Goal: Task Accomplishment & Management: Manage account settings

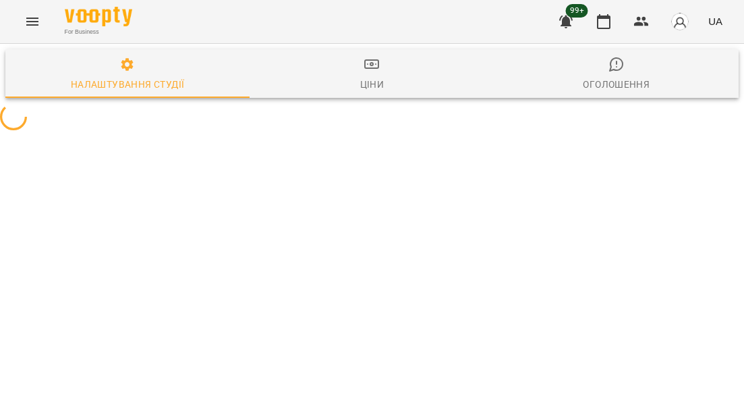
select select "**"
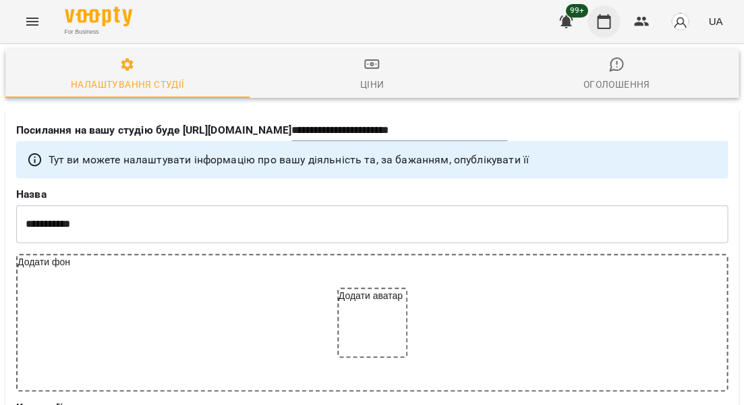
click at [612, 23] on icon "button" at bounding box center [603, 21] width 16 height 16
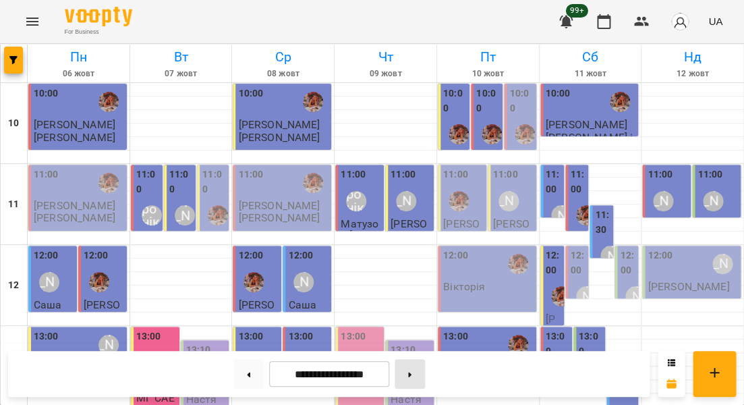
click at [414, 375] on button at bounding box center [409, 374] width 30 height 30
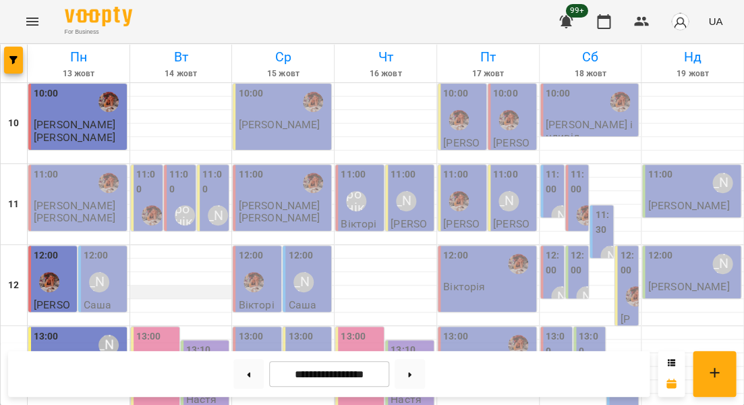
scroll to position [148, 0]
click at [91, 361] on span "[PERSON_NAME]" at bounding box center [75, 367] width 82 height 13
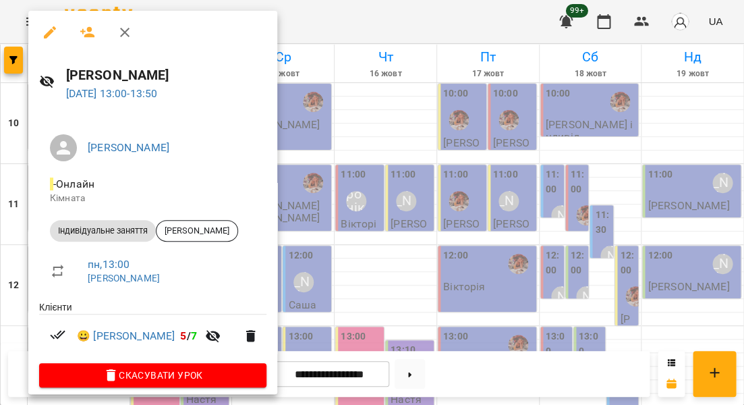
click at [394, 229] on div at bounding box center [372, 202] width 744 height 405
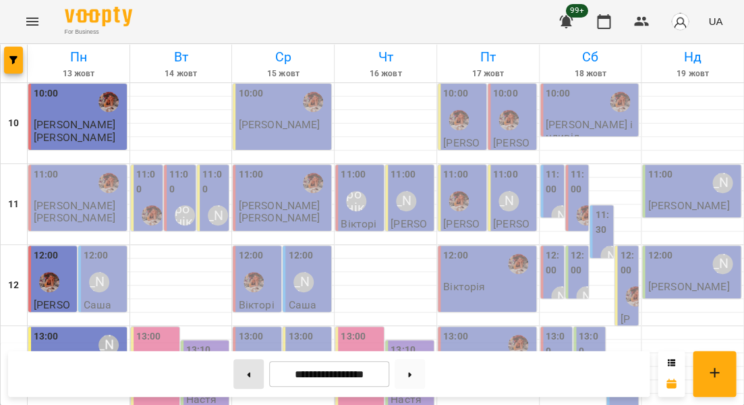
click at [247, 371] on button at bounding box center [248, 374] width 30 height 30
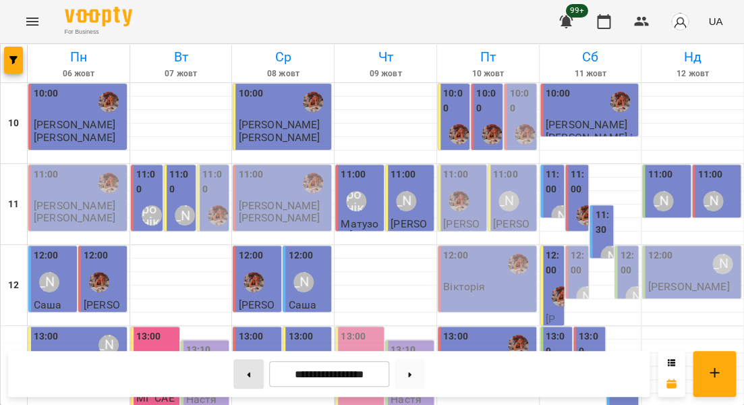
click at [249, 369] on button at bounding box center [248, 374] width 30 height 30
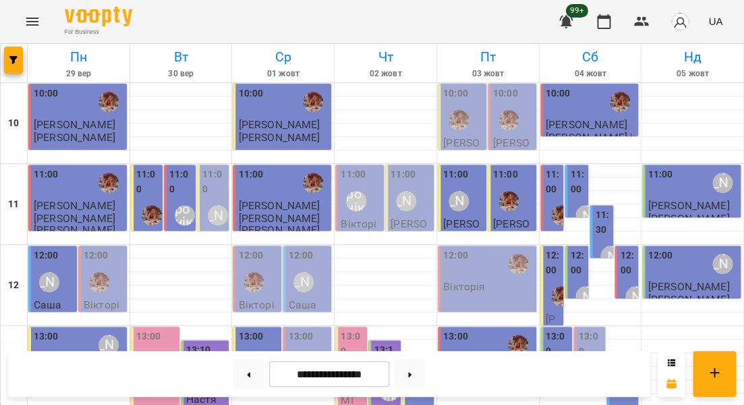
click at [218, 342] on div "13:10 Вероніка" at bounding box center [206, 366] width 40 height 49
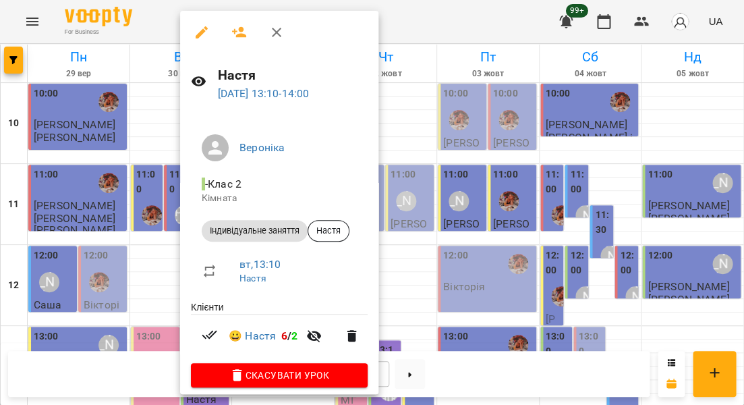
click at [137, 294] on div at bounding box center [372, 202] width 744 height 405
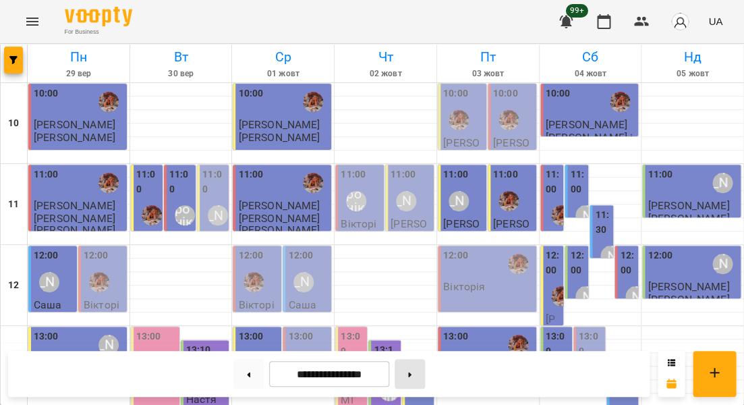
click at [419, 376] on button at bounding box center [409, 374] width 30 height 30
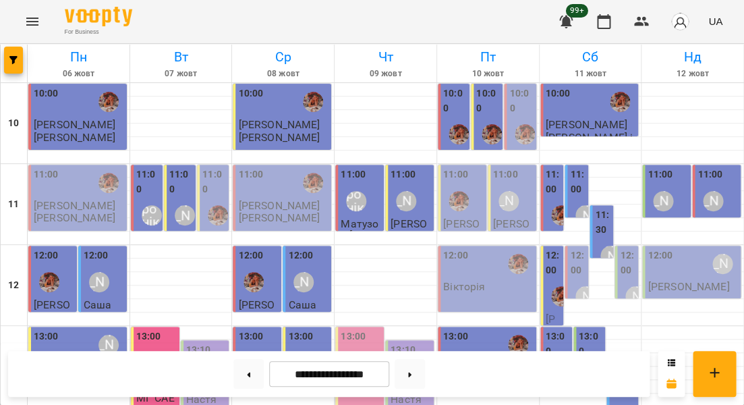
scroll to position [0, 0]
click at [411, 373] on icon at bounding box center [409, 373] width 3 height 5
type input "**********"
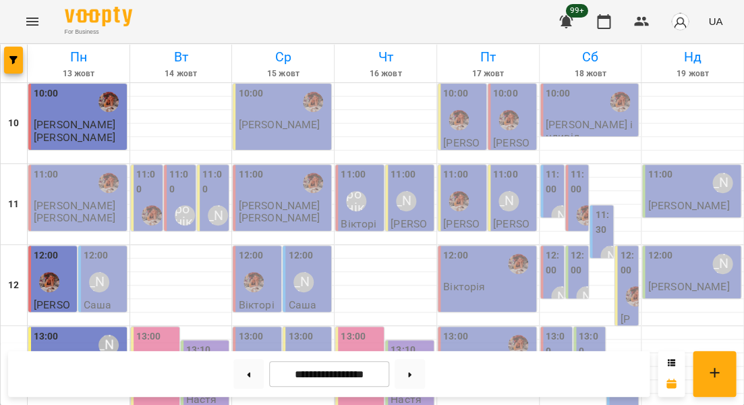
click at [146, 186] on label "11:00" at bounding box center [148, 181] width 24 height 29
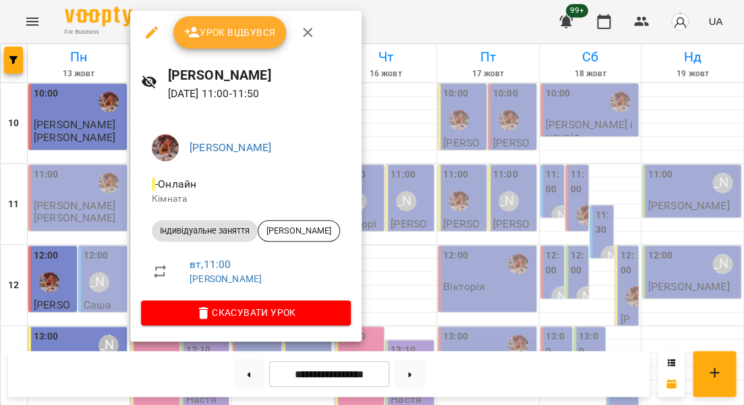
click at [102, 202] on div at bounding box center [372, 202] width 744 height 405
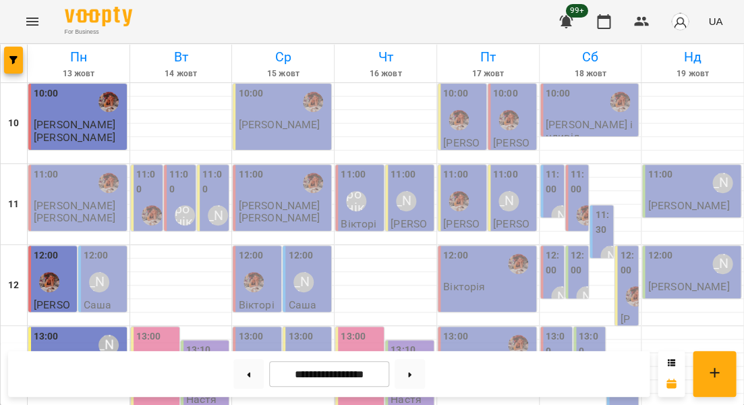
click at [176, 174] on label "11:00" at bounding box center [181, 181] width 24 height 29
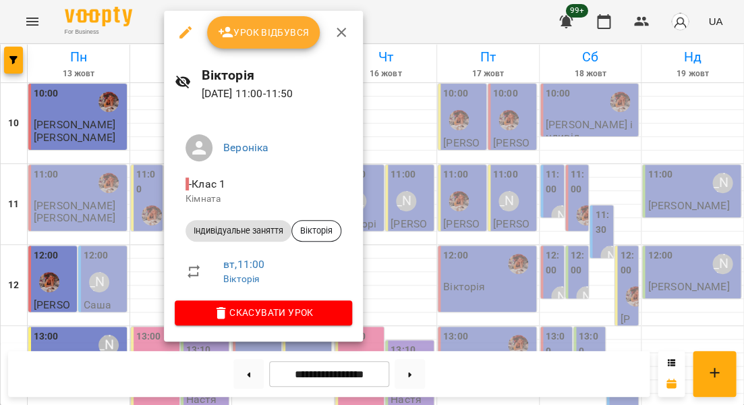
click at [248, 42] on button "Урок відбувся" at bounding box center [263, 32] width 113 height 32
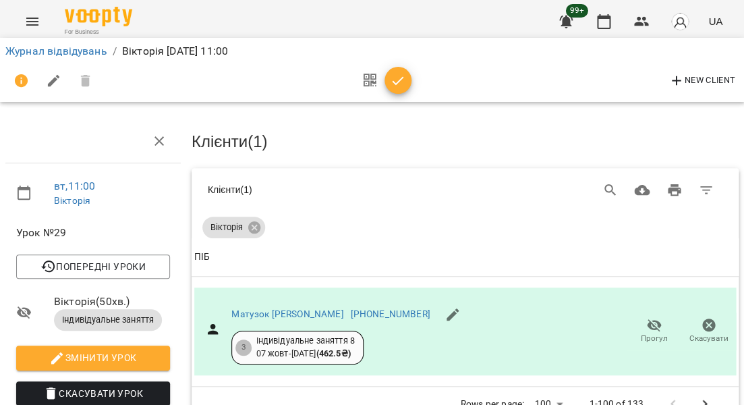
click at [391, 86] on icon "button" at bounding box center [398, 81] width 16 height 16
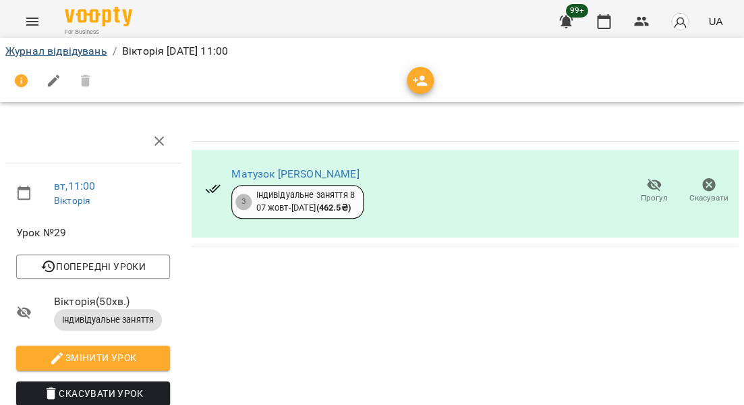
click at [100, 47] on link "Журнал відвідувань" at bounding box center [56, 50] width 102 height 13
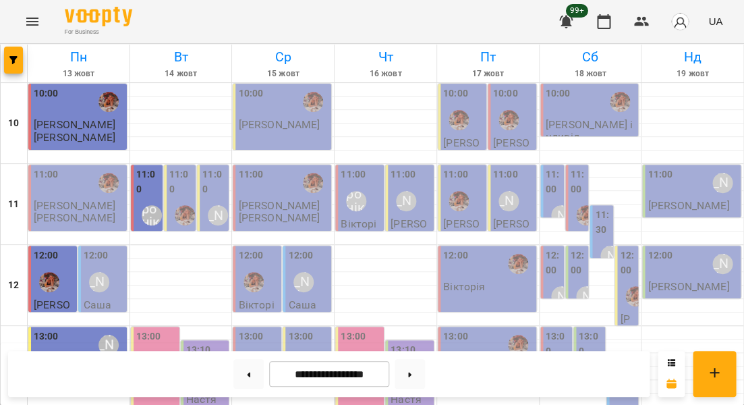
click at [215, 181] on label "11:00" at bounding box center [214, 181] width 24 height 29
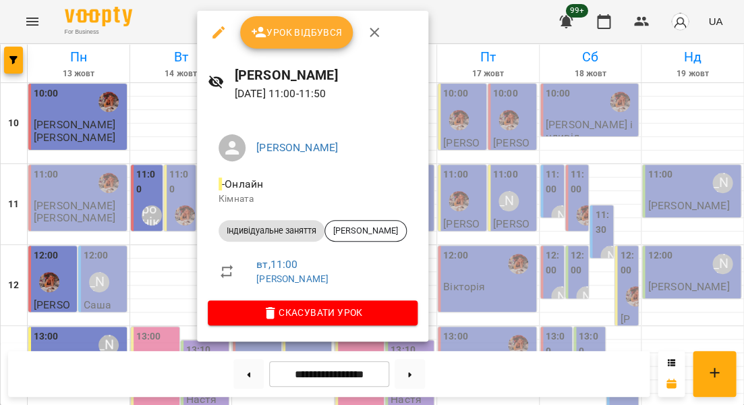
click at [172, 181] on div at bounding box center [372, 202] width 744 height 405
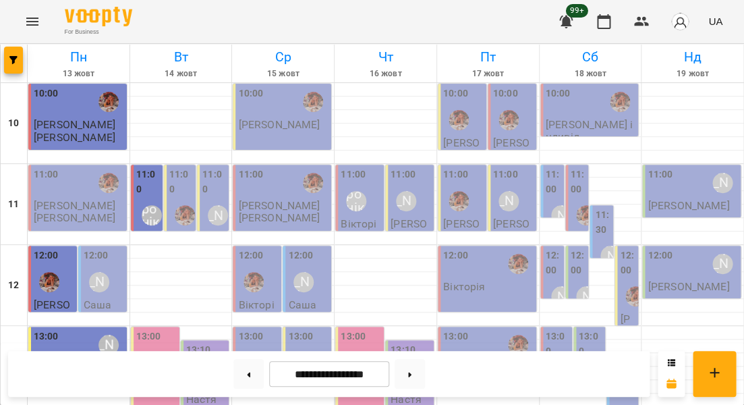
scroll to position [5, 0]
click at [205, 176] on label "11:00" at bounding box center [214, 181] width 24 height 29
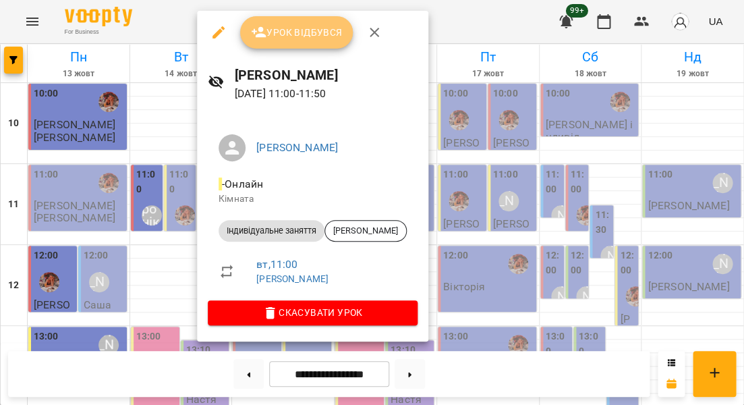
click at [297, 38] on span "Урок відбувся" at bounding box center [297, 32] width 92 height 16
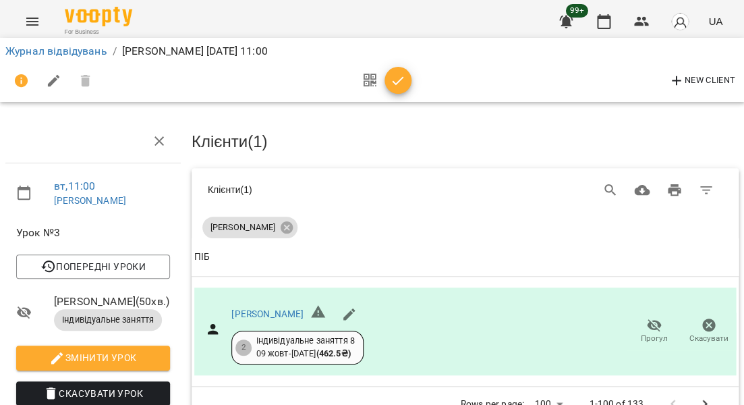
click at [394, 91] on button "button" at bounding box center [397, 80] width 27 height 27
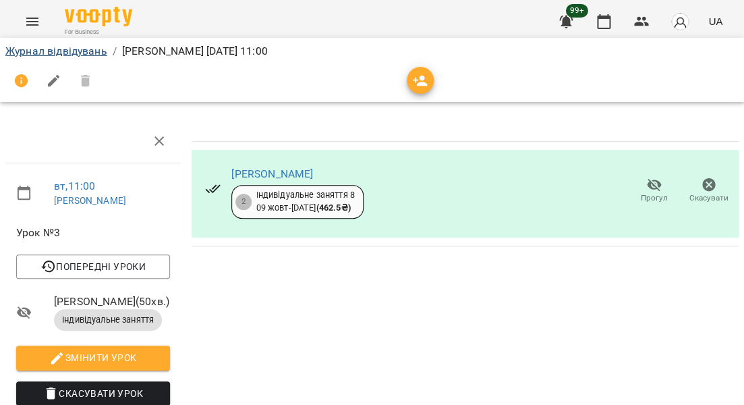
click at [92, 47] on link "Журнал відвідувань" at bounding box center [56, 50] width 102 height 13
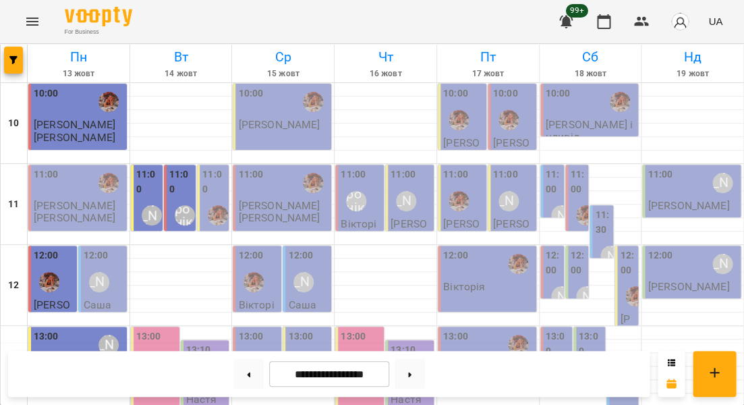
scroll to position [235, 0]
click at [163, 326] on div "13:00 МГ САЕ" at bounding box center [155, 366] width 49 height 80
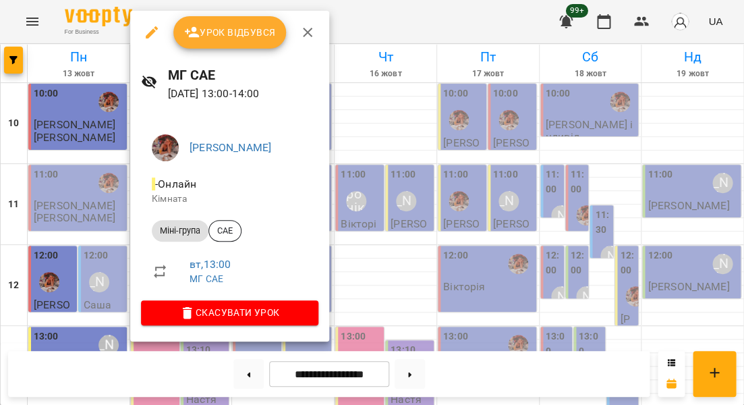
click at [248, 36] on span "Урок відбувся" at bounding box center [230, 32] width 92 height 16
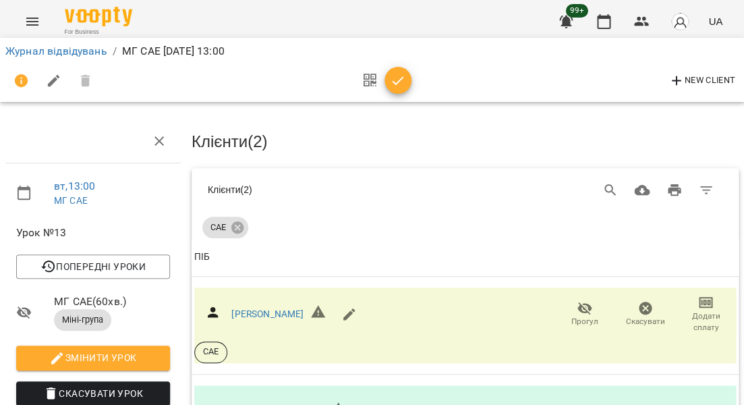
click at [384, 86] on span "button" at bounding box center [397, 81] width 27 height 16
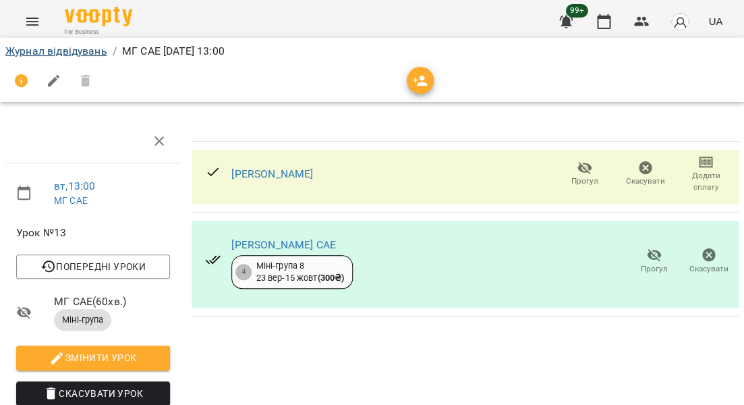
click at [76, 51] on link "Журнал відвідувань" at bounding box center [56, 50] width 102 height 13
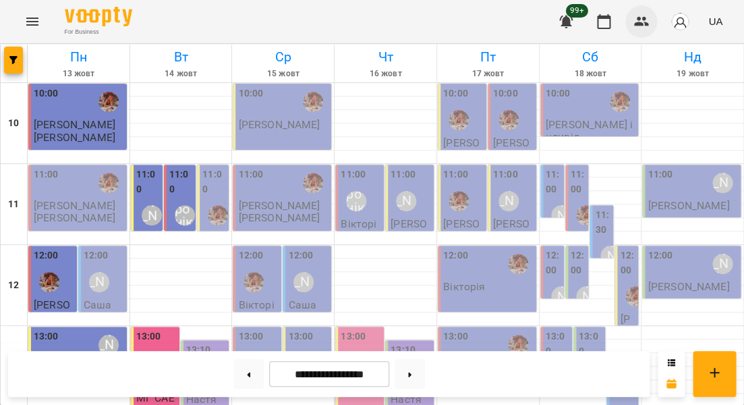
click at [643, 26] on icon "button" at bounding box center [641, 21] width 16 height 16
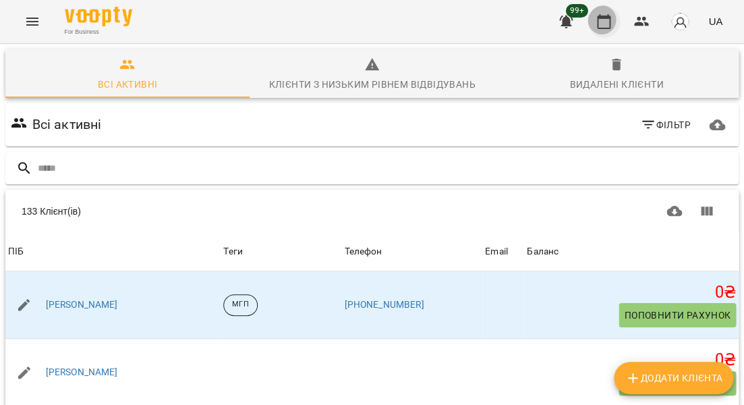
click at [611, 20] on icon "button" at bounding box center [603, 21] width 16 height 16
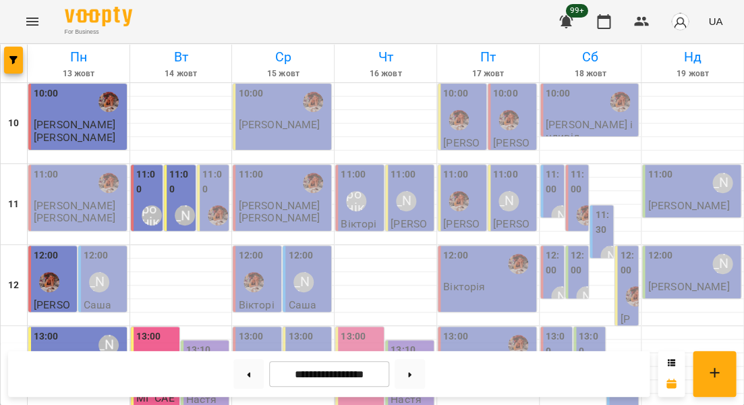
scroll to position [378, 0]
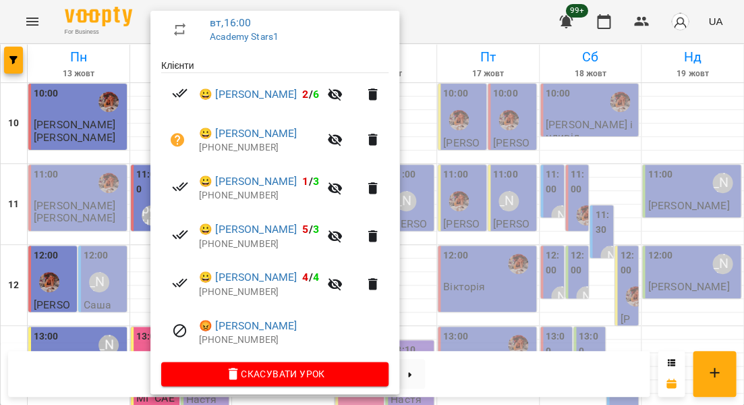
scroll to position [241, 0]
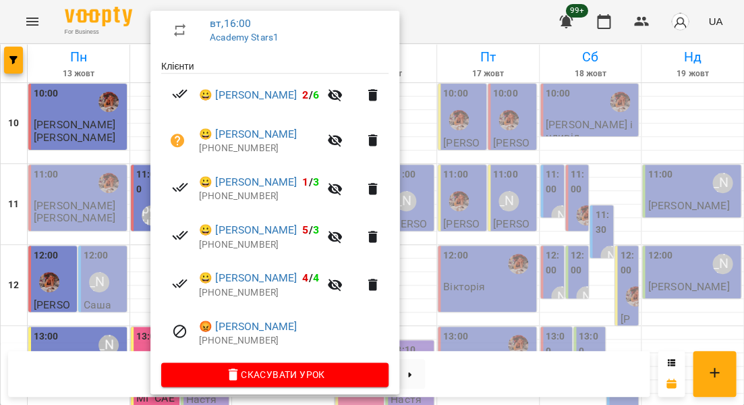
click at [100, 212] on div at bounding box center [372, 202] width 744 height 405
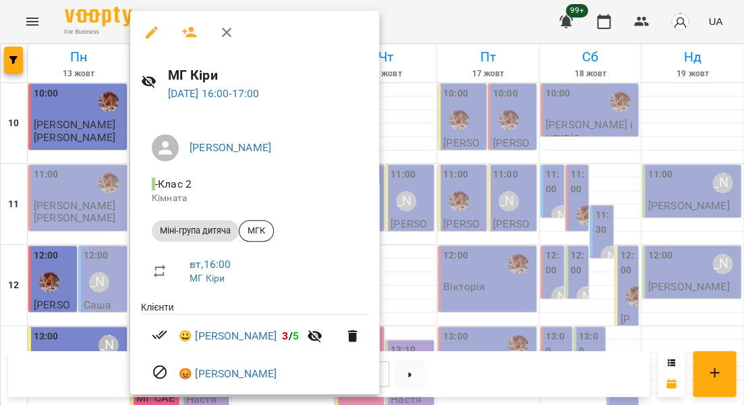
click at [100, 216] on div at bounding box center [372, 202] width 744 height 405
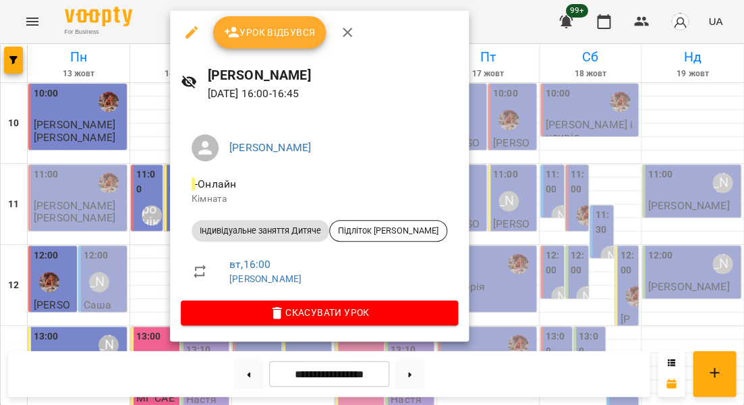
click at [135, 206] on div at bounding box center [372, 202] width 744 height 405
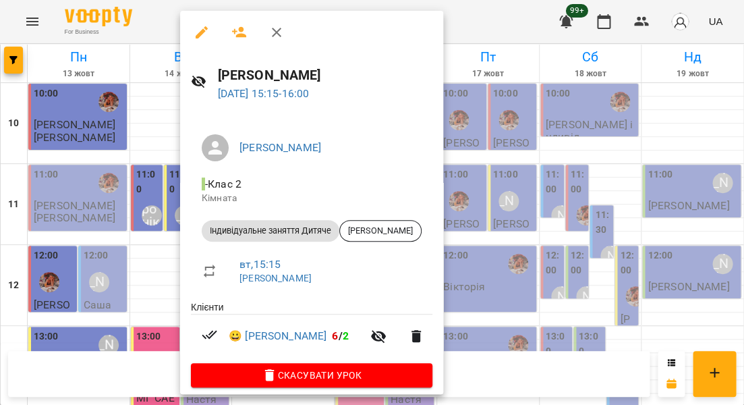
click at [163, 147] on div at bounding box center [372, 202] width 744 height 405
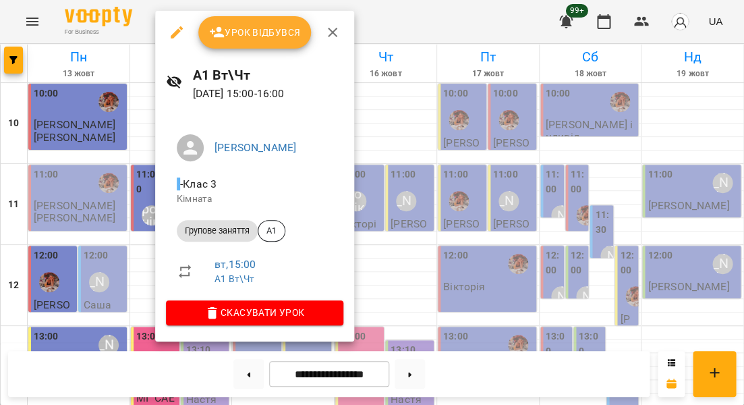
click at [135, 161] on div at bounding box center [372, 202] width 744 height 405
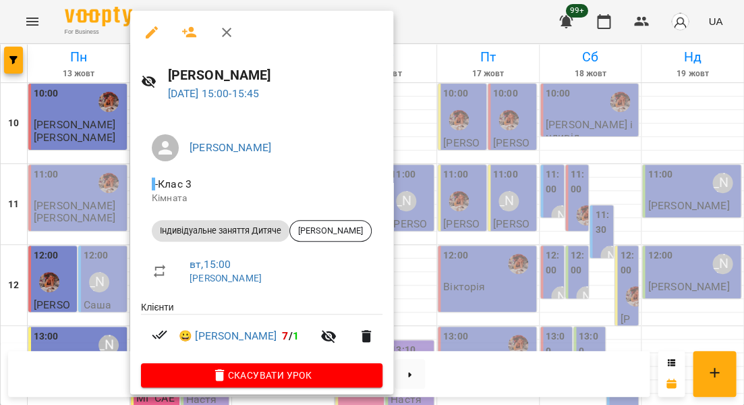
click at [123, 169] on div at bounding box center [372, 202] width 744 height 405
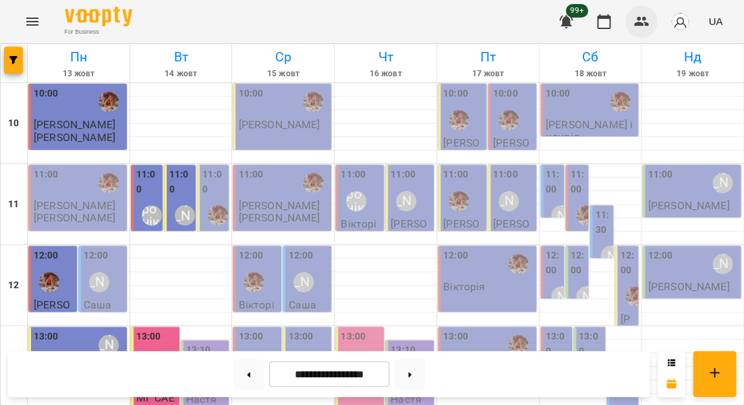
click at [646, 19] on icon "button" at bounding box center [641, 21] width 15 height 9
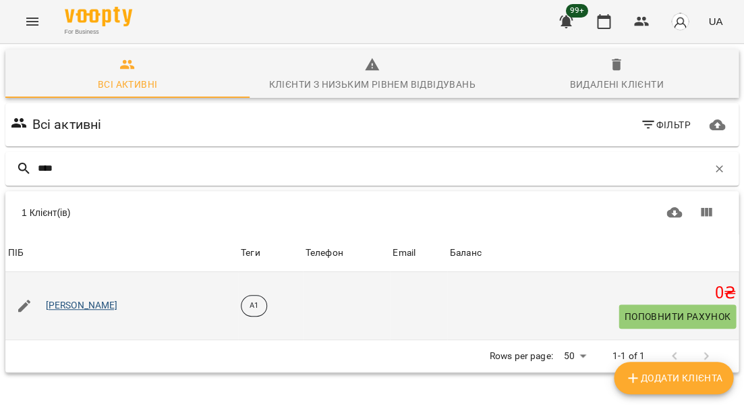
type input "****"
click at [108, 301] on link "Євгенія Денисенко" at bounding box center [82, 305] width 72 height 13
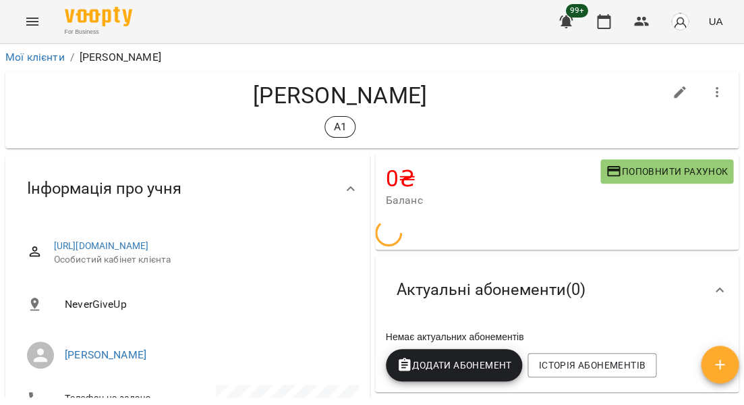
click at [709, 92] on button "button" at bounding box center [717, 92] width 32 height 32
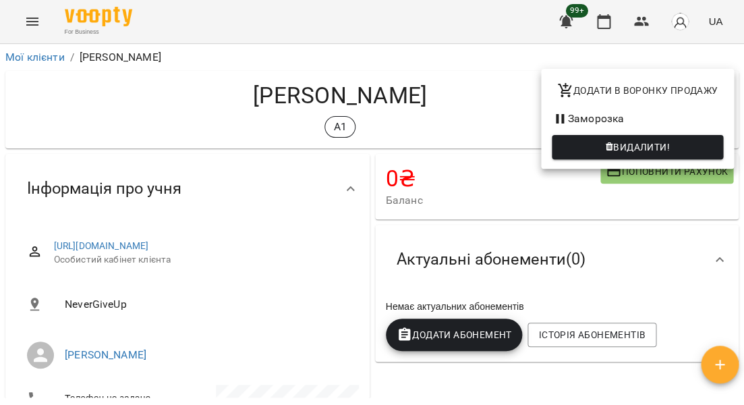
click at [618, 149] on span "Видалити!" at bounding box center [641, 147] width 57 height 16
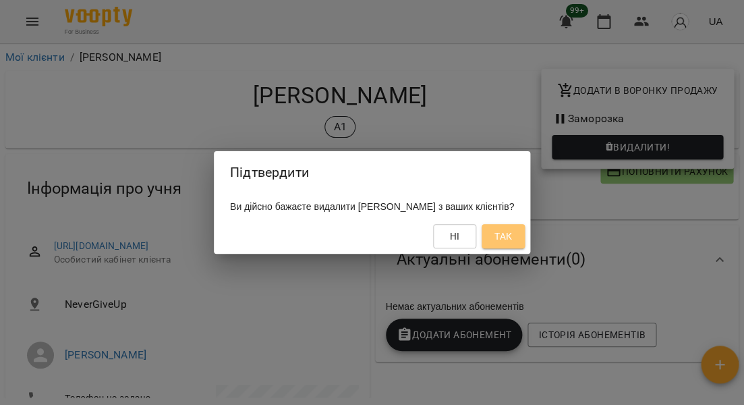
click at [514, 229] on span "Так" at bounding box center [503, 236] width 22 height 16
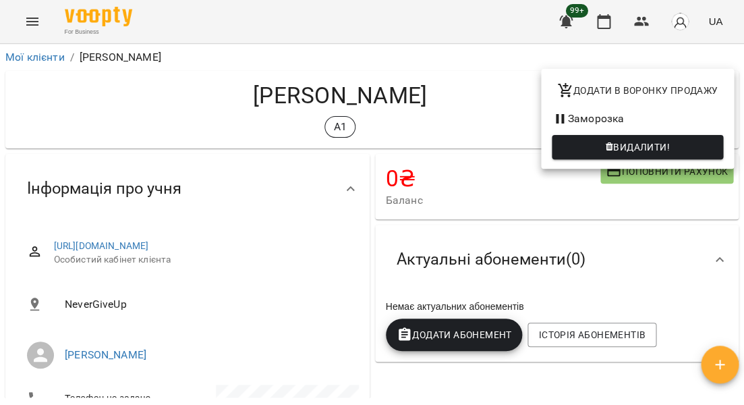
click at [515, 64] on div at bounding box center [372, 202] width 744 height 405
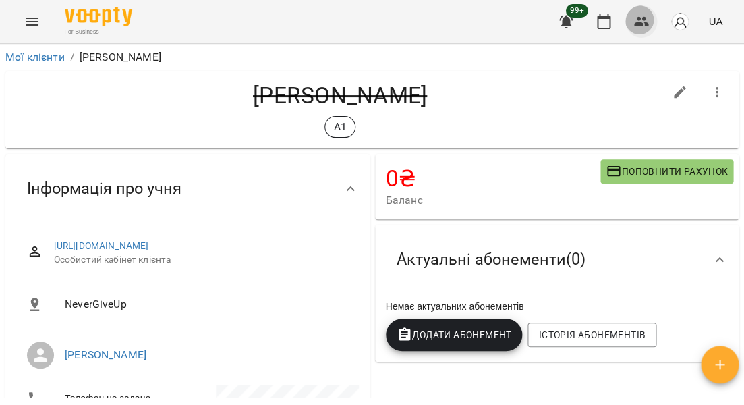
click at [641, 22] on icon "button" at bounding box center [641, 21] width 15 height 9
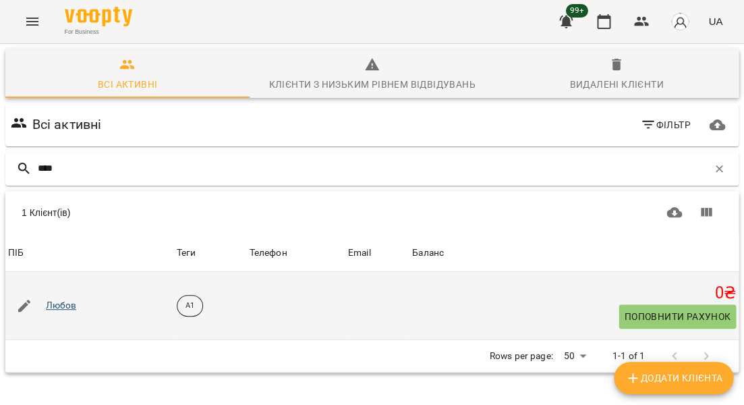
type input "****"
click at [63, 302] on link "Любов" at bounding box center [61, 305] width 31 height 13
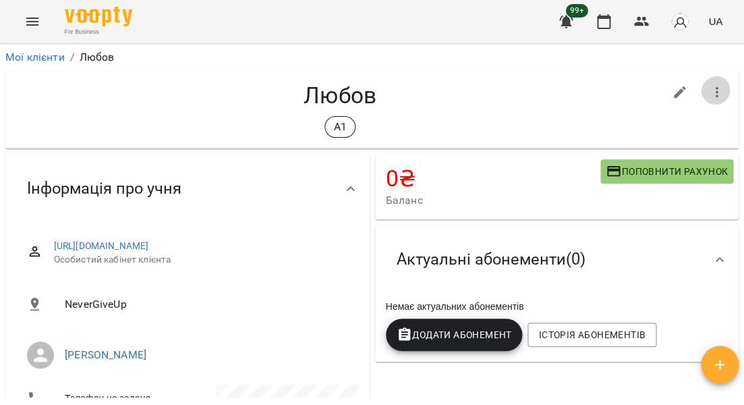
click at [717, 87] on icon "button" at bounding box center [716, 92] width 3 height 11
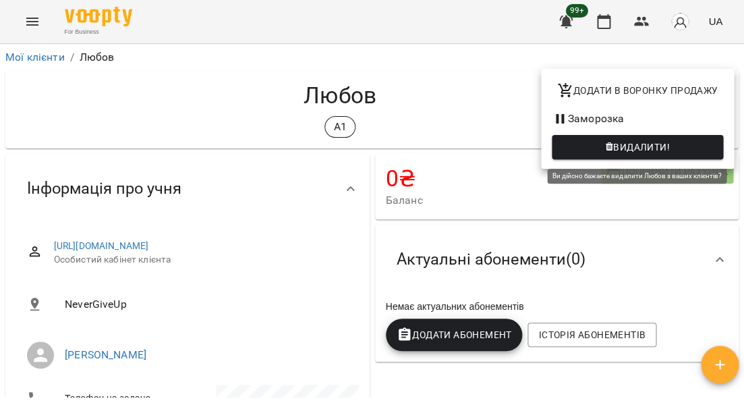
click at [638, 148] on span "Видалити!" at bounding box center [641, 147] width 57 height 16
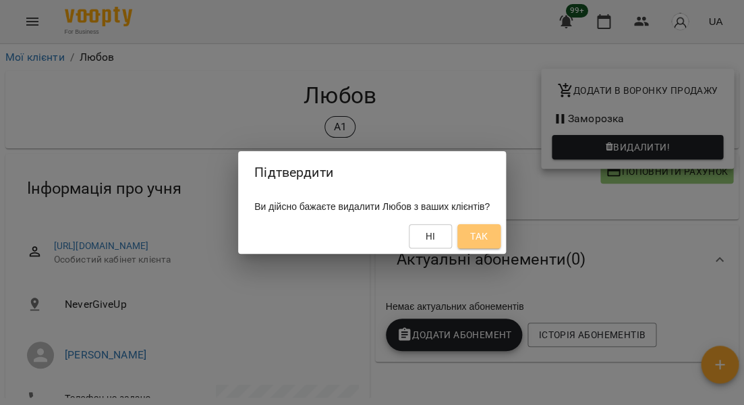
click at [487, 240] on span "Так" at bounding box center [479, 236] width 18 height 16
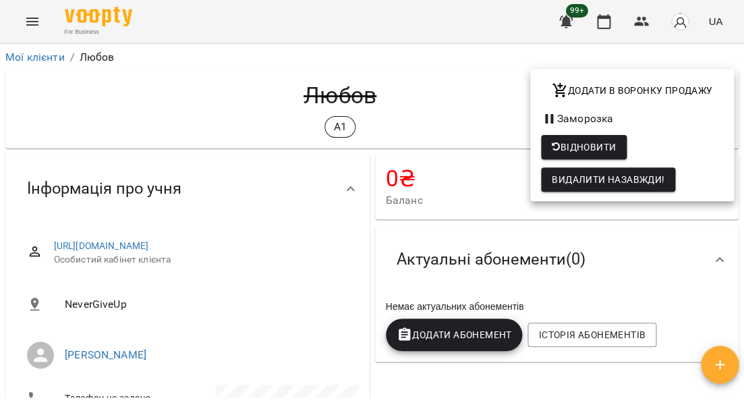
click at [487, 67] on div at bounding box center [372, 202] width 744 height 405
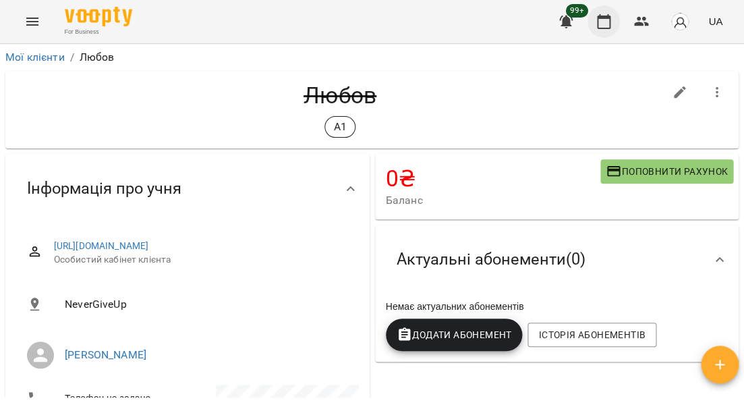
click at [611, 22] on icon "button" at bounding box center [603, 21] width 16 height 16
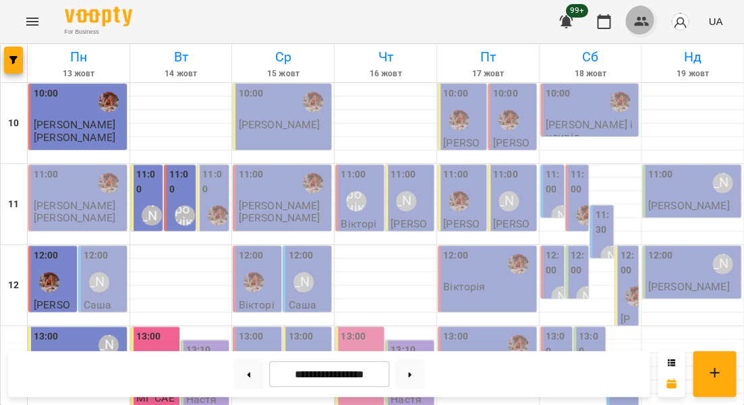
click at [649, 18] on button "button" at bounding box center [641, 21] width 32 height 32
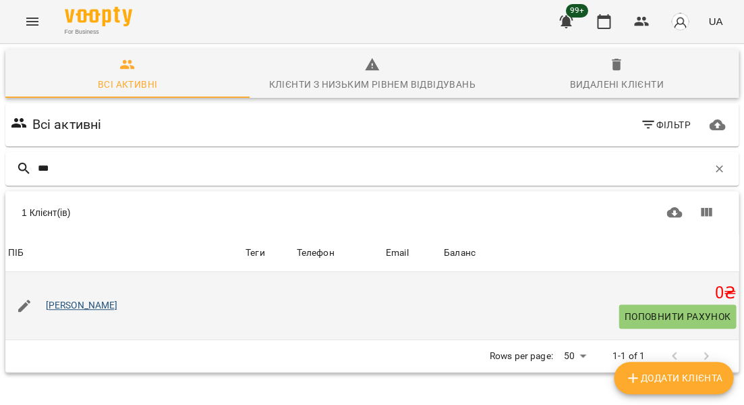
type input "***"
click at [82, 299] on link "Стрілець Анна" at bounding box center [82, 305] width 72 height 13
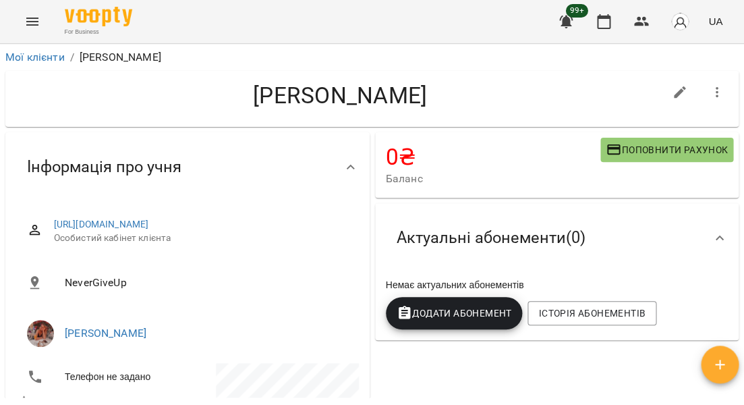
click at [721, 84] on icon "button" at bounding box center [717, 92] width 16 height 16
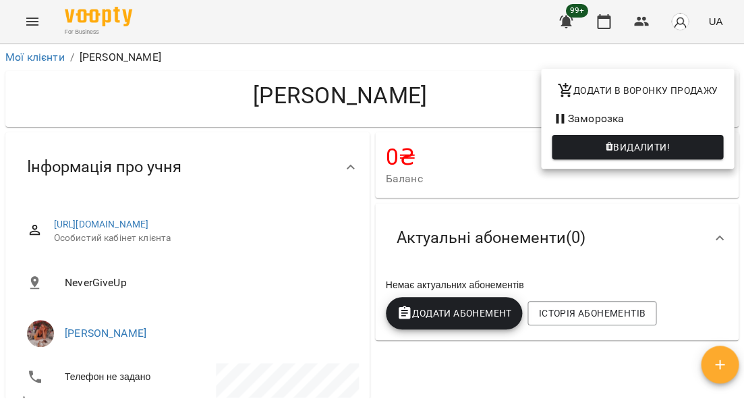
click at [619, 146] on span "Видалити!" at bounding box center [641, 147] width 57 height 16
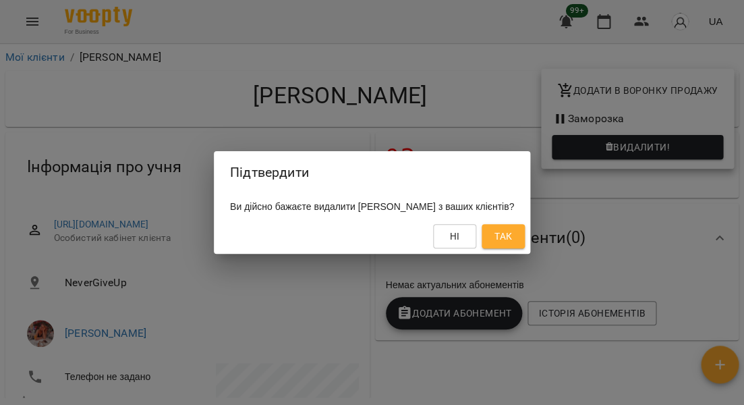
click at [512, 235] on span "Так" at bounding box center [503, 236] width 18 height 16
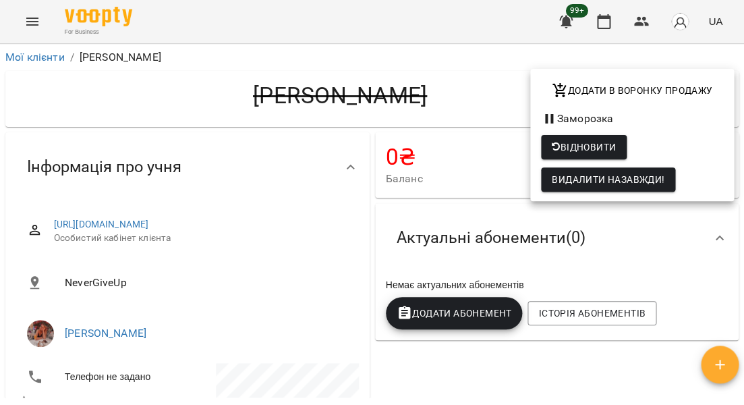
click at [500, 83] on div at bounding box center [372, 202] width 744 height 405
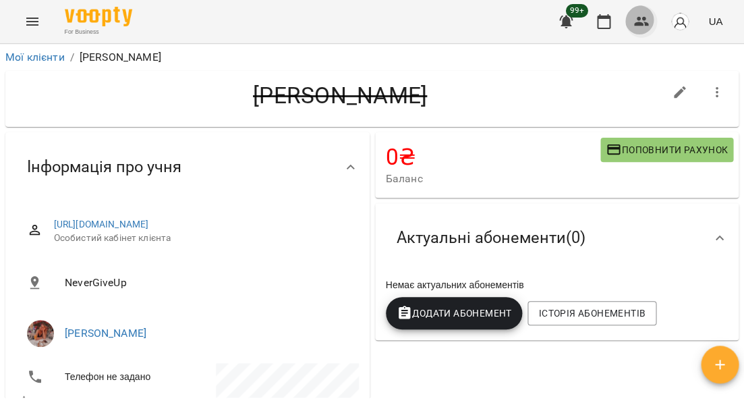
click at [647, 27] on icon "button" at bounding box center [641, 21] width 16 height 16
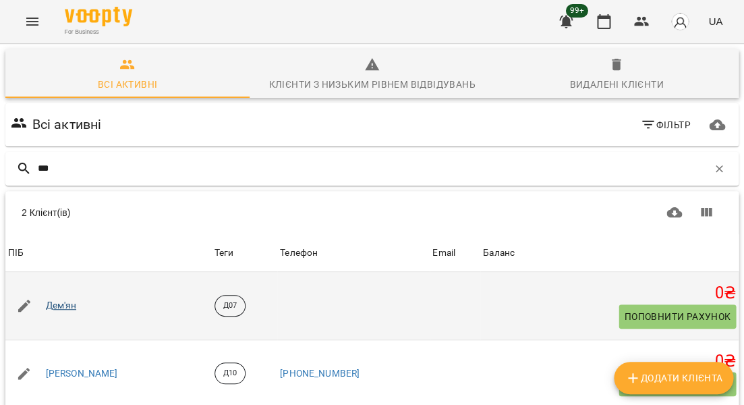
type input "***"
click at [63, 301] on link "Дем'ян" at bounding box center [61, 305] width 31 height 13
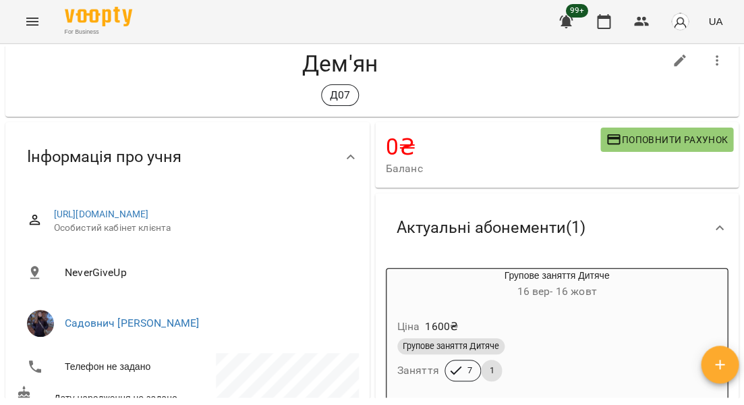
scroll to position [26, 0]
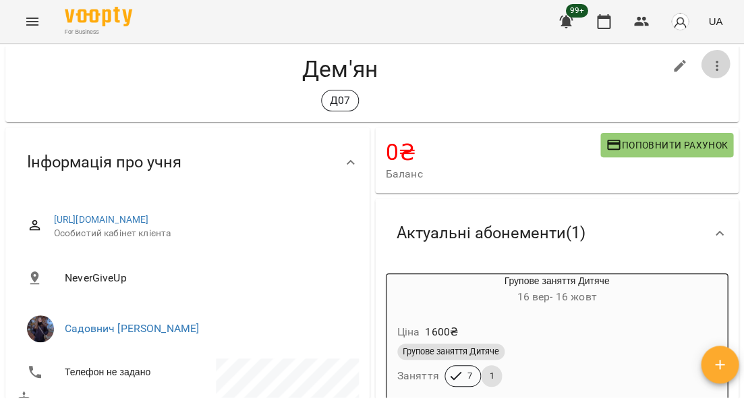
click at [715, 65] on icon "button" at bounding box center [717, 66] width 16 height 16
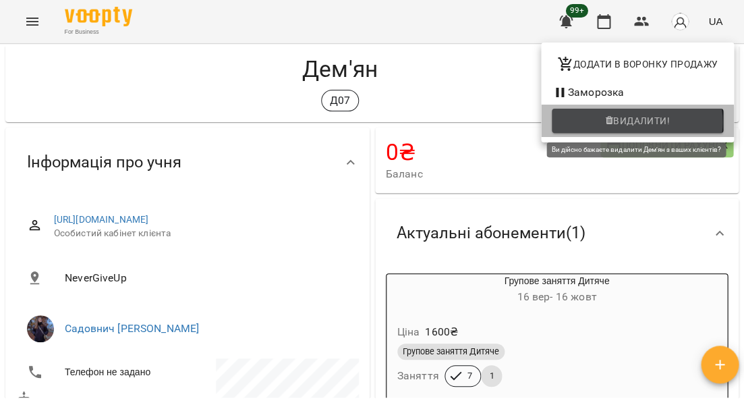
click at [630, 123] on span "Видалити!" at bounding box center [641, 121] width 57 height 16
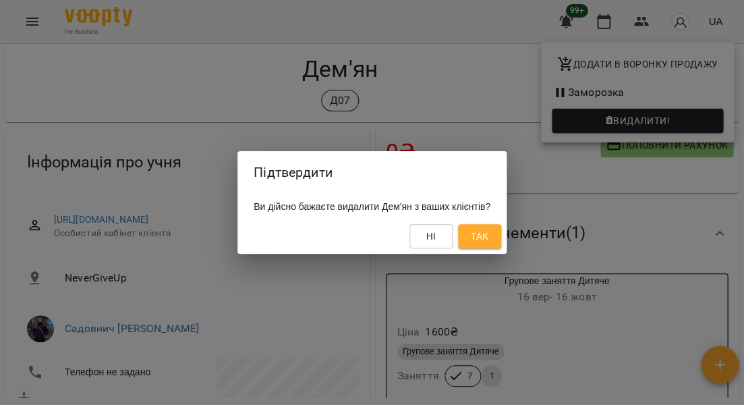
click at [488, 231] on span "Так" at bounding box center [480, 236] width 18 height 16
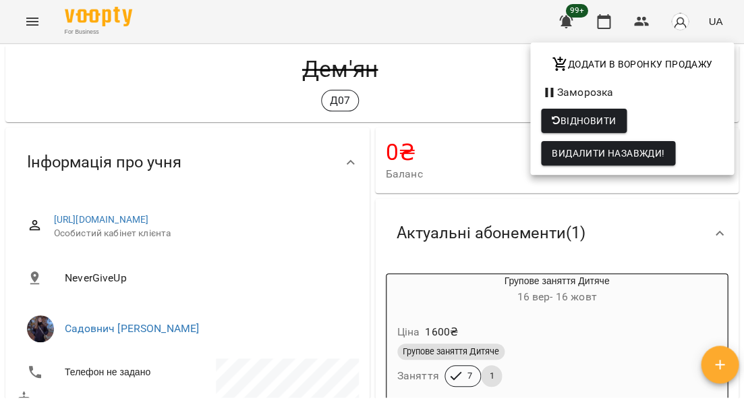
click at [491, 184] on div at bounding box center [372, 202] width 744 height 405
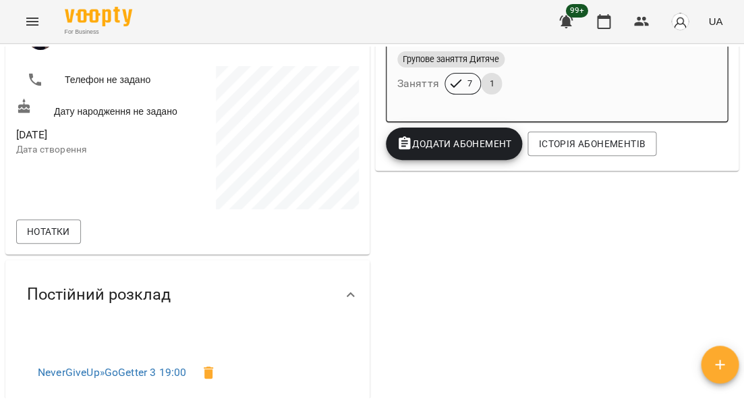
scroll to position [71, 0]
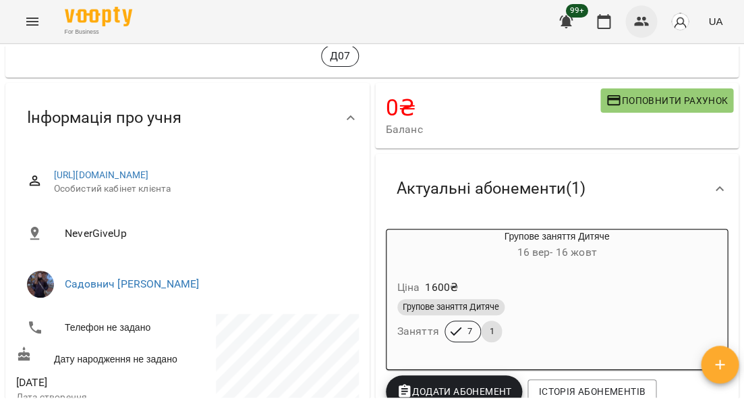
click at [649, 13] on button "button" at bounding box center [641, 21] width 32 height 32
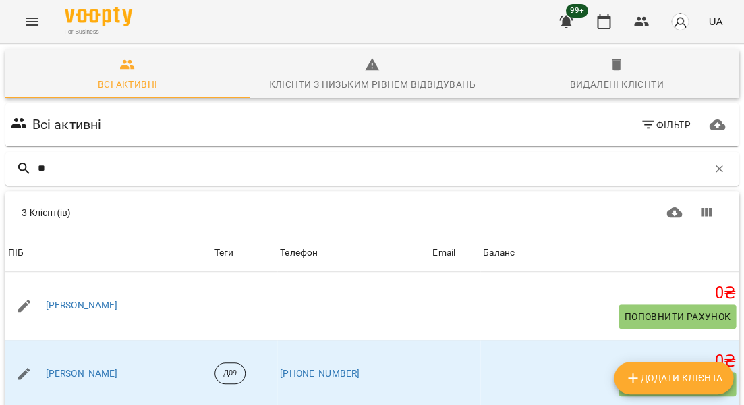
scroll to position [92, 0]
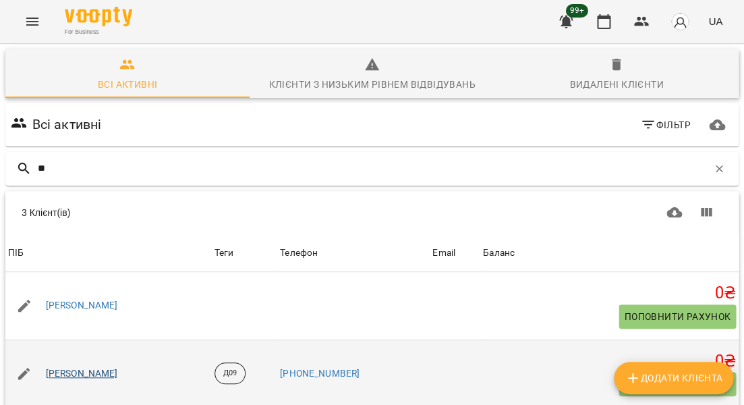
type input "**"
click at [95, 367] on link "[PERSON_NAME]" at bounding box center [82, 373] width 72 height 13
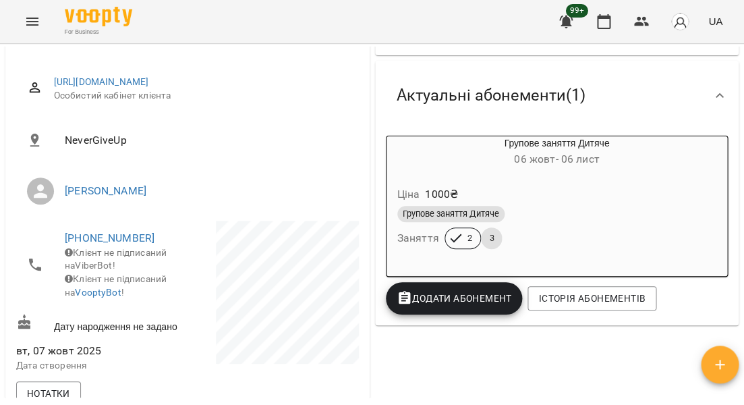
scroll to position [196, 0]
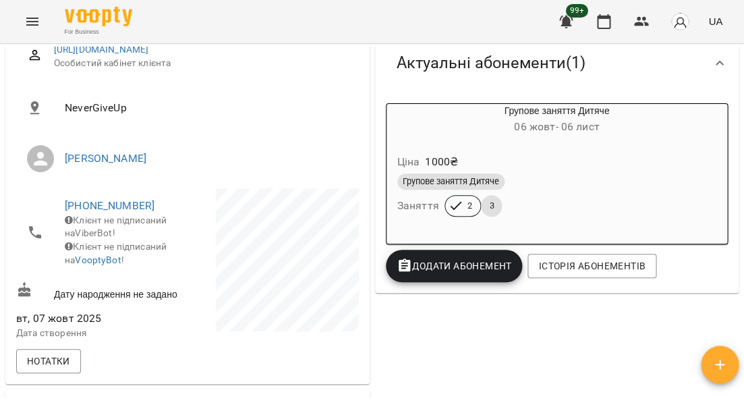
click at [550, 171] on div "Групове заняття Дитяче" at bounding box center [556, 182] width 325 height 22
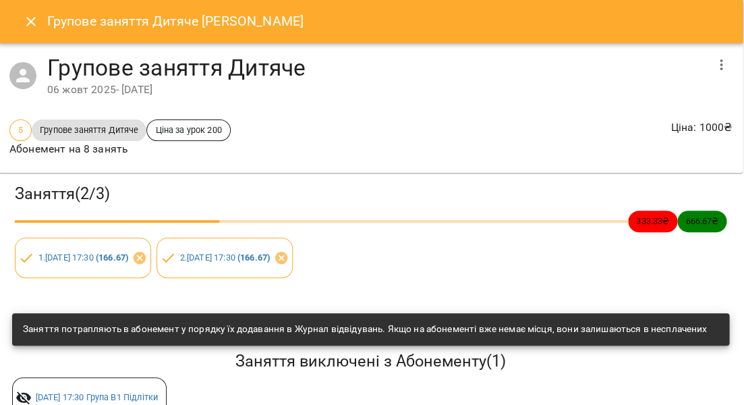
scroll to position [0, 1]
click at [32, 24] on icon "Close" at bounding box center [30, 21] width 9 height 9
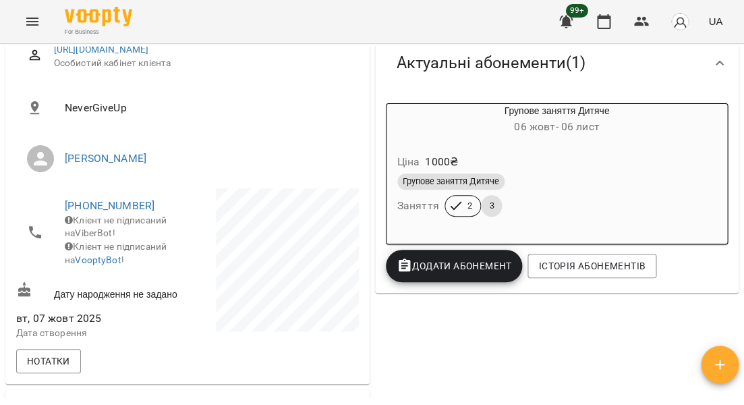
scroll to position [189, 0]
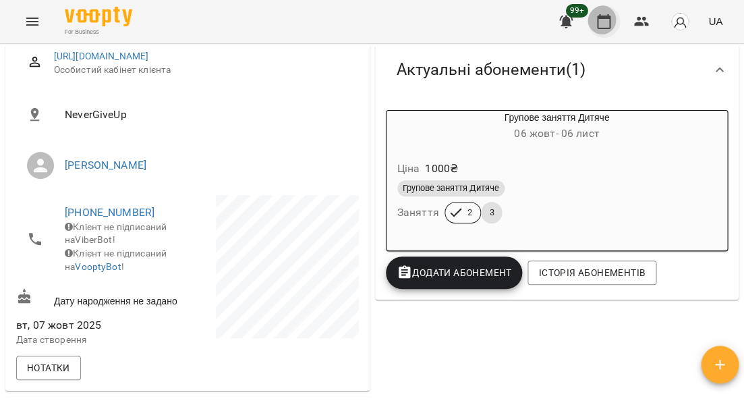
click at [609, 18] on icon "button" at bounding box center [603, 21] width 13 height 15
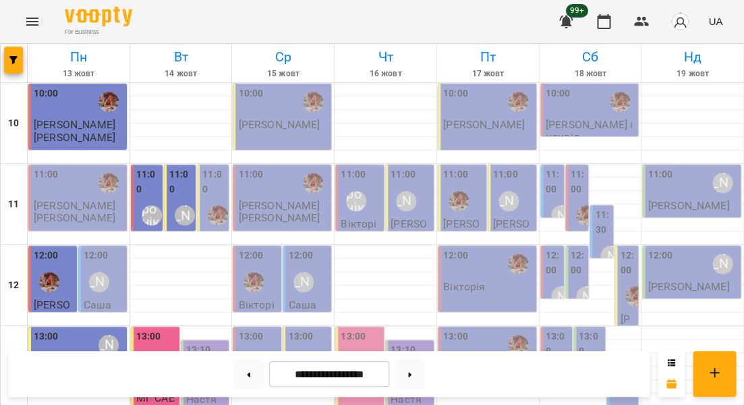
scroll to position [359, 0]
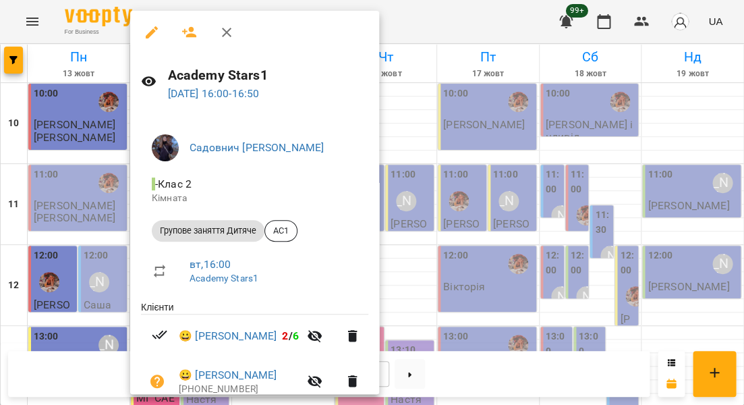
click at [106, 226] on div at bounding box center [372, 202] width 744 height 405
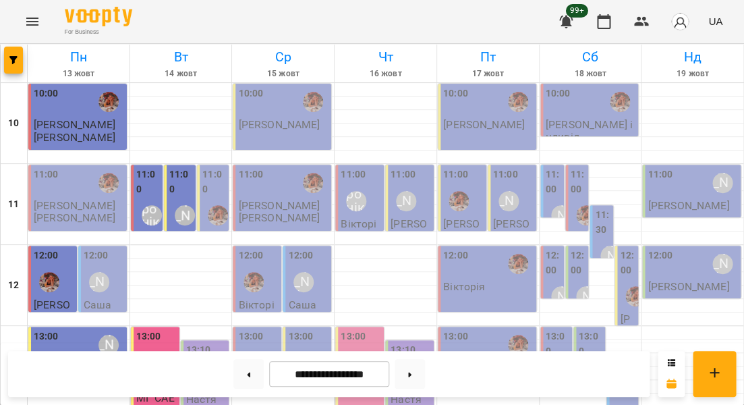
scroll to position [0, 0]
click at [177, 183] on label "11:00" at bounding box center [181, 181] width 24 height 29
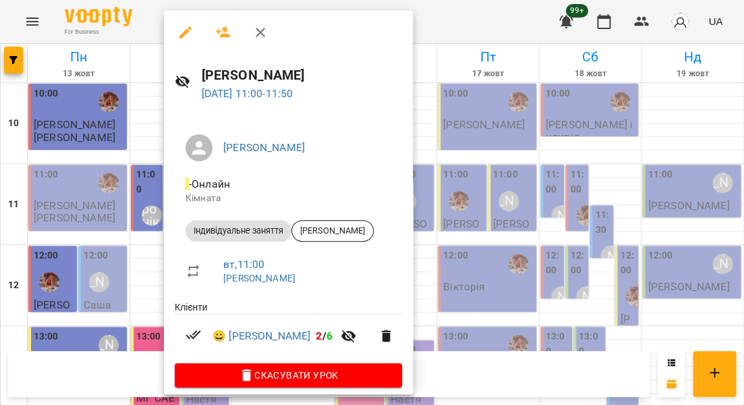
click at [137, 185] on div at bounding box center [372, 202] width 744 height 405
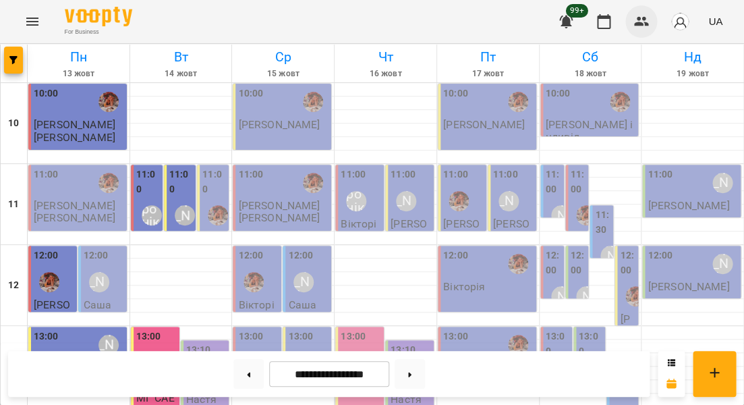
click at [644, 16] on icon "button" at bounding box center [641, 21] width 16 height 16
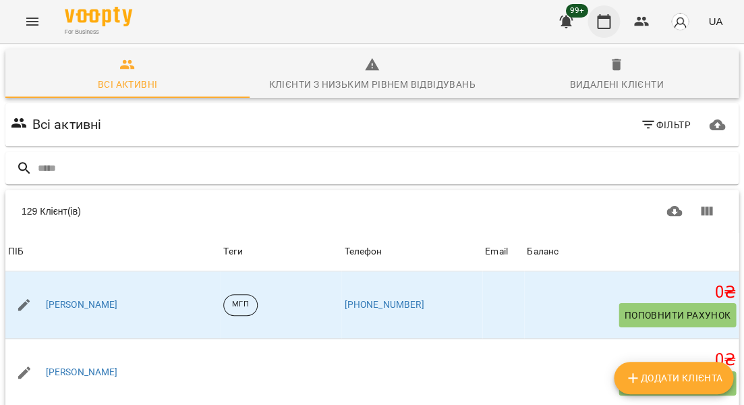
click at [606, 32] on button "button" at bounding box center [603, 21] width 32 height 32
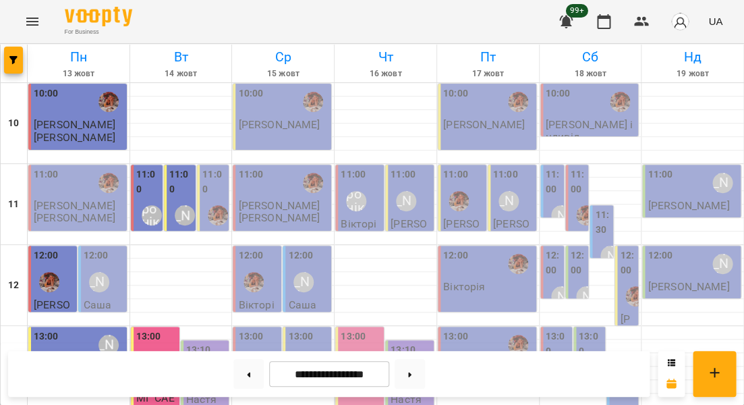
scroll to position [620, 0]
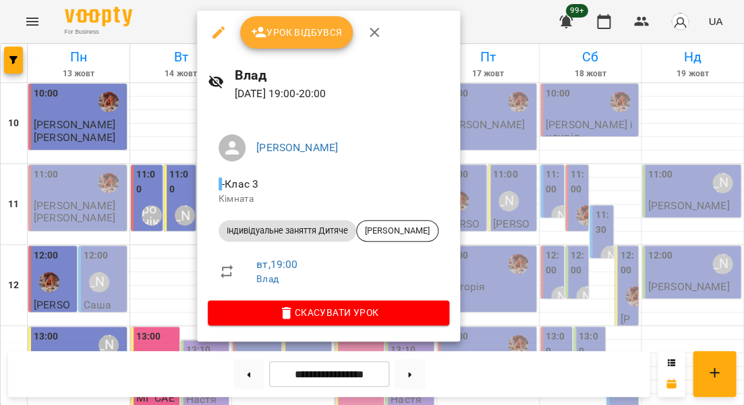
click at [165, 222] on div at bounding box center [372, 202] width 744 height 405
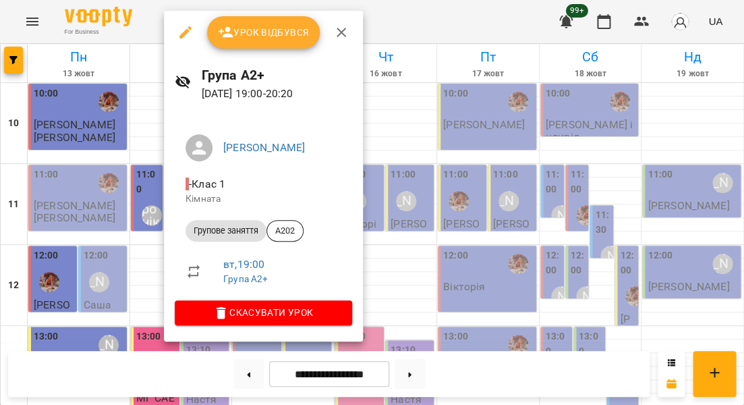
click at [138, 218] on div at bounding box center [372, 202] width 744 height 405
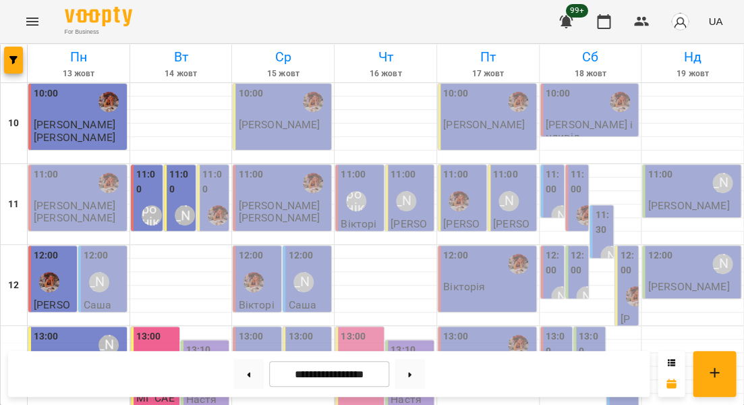
scroll to position [577, 0]
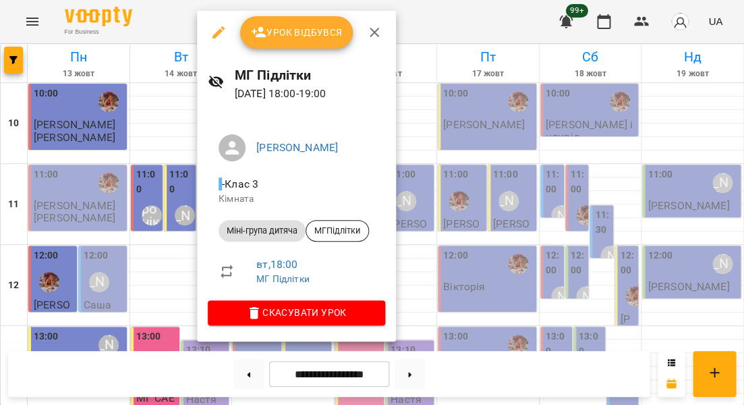
click at [186, 185] on div at bounding box center [372, 202] width 744 height 405
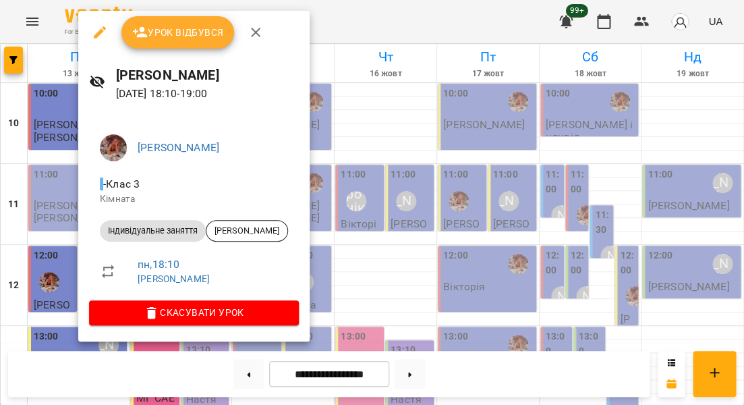
click at [61, 210] on div at bounding box center [372, 202] width 744 height 405
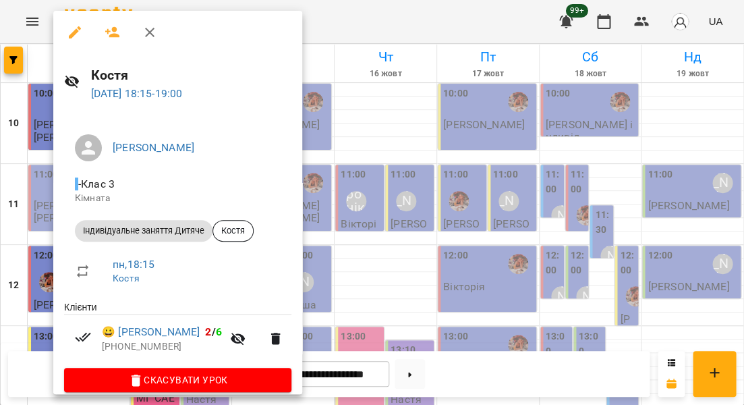
click at [45, 205] on div at bounding box center [372, 202] width 744 height 405
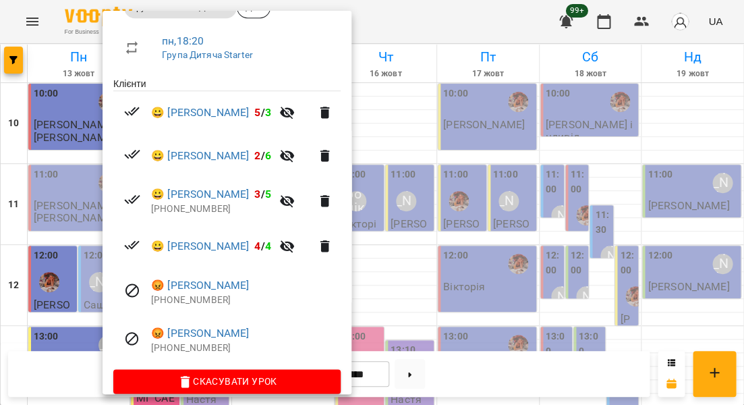
scroll to position [224, 0]
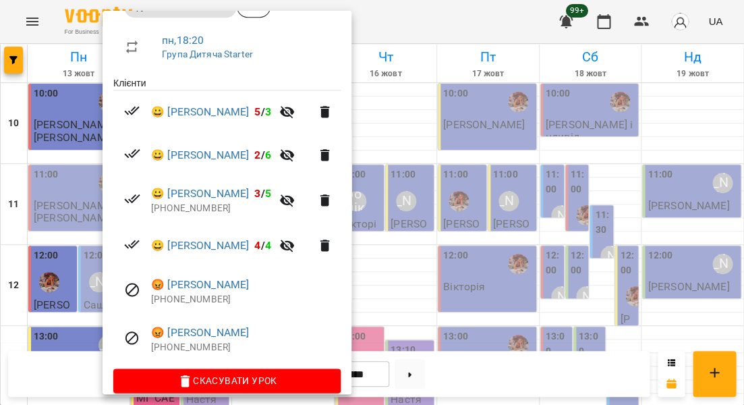
click at [111, 224] on div "Литвак Анна - Клас 3 Кімната Групове заняття Дитяче Д05 пн , 18:20 Група Дитяча…" at bounding box center [226, 149] width 249 height 520
click at [78, 245] on div at bounding box center [372, 202] width 744 height 405
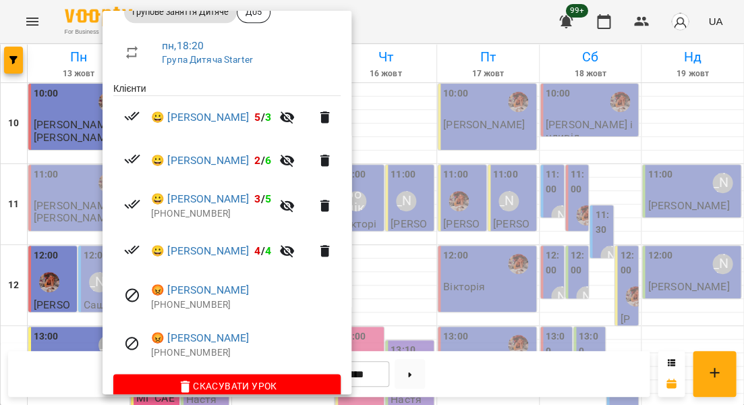
scroll to position [218, 0]
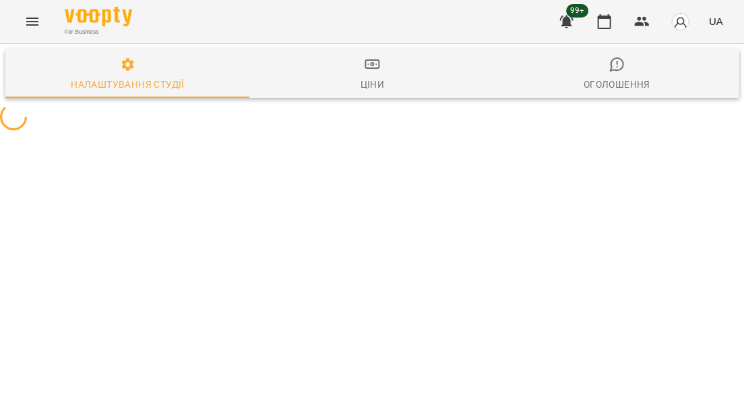
select select "**"
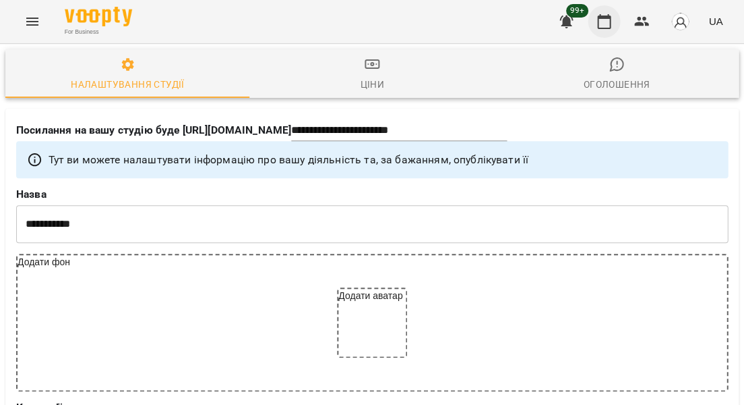
click at [607, 20] on icon "button" at bounding box center [604, 21] width 16 height 16
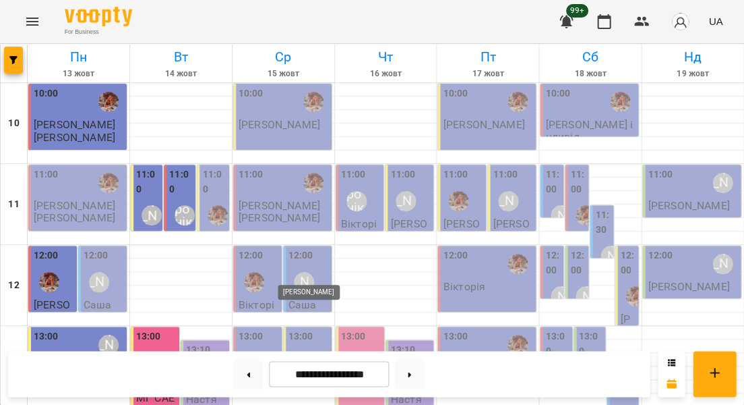
scroll to position [16, 0]
click at [286, 116] on div "10:00 [PERSON_NAME]" at bounding box center [282, 117] width 98 height 66
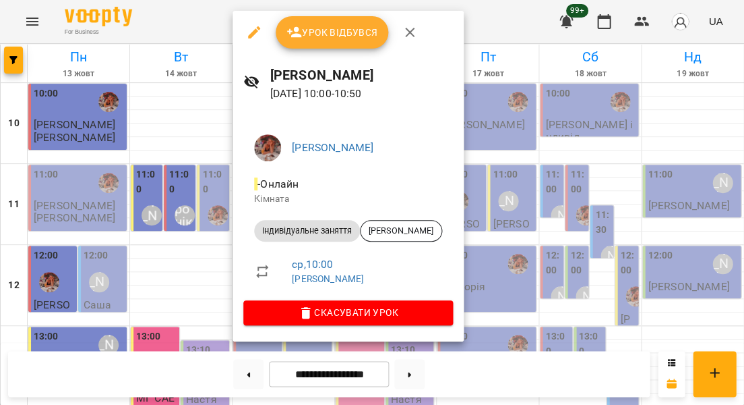
click at [210, 165] on div at bounding box center [372, 202] width 744 height 405
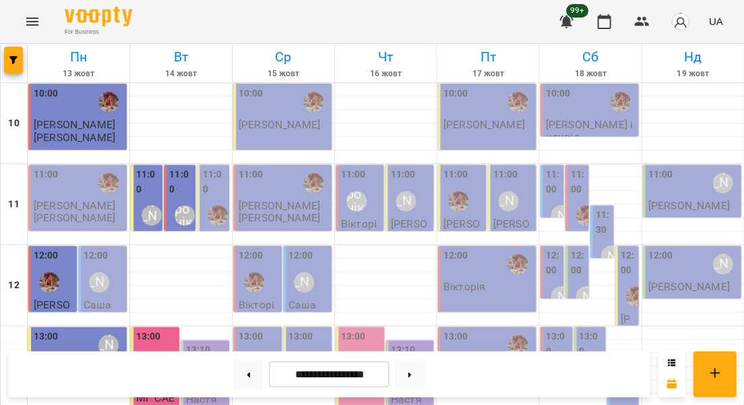
scroll to position [0, 0]
click at [285, 128] on p "[PERSON_NAME]" at bounding box center [280, 124] width 82 height 11
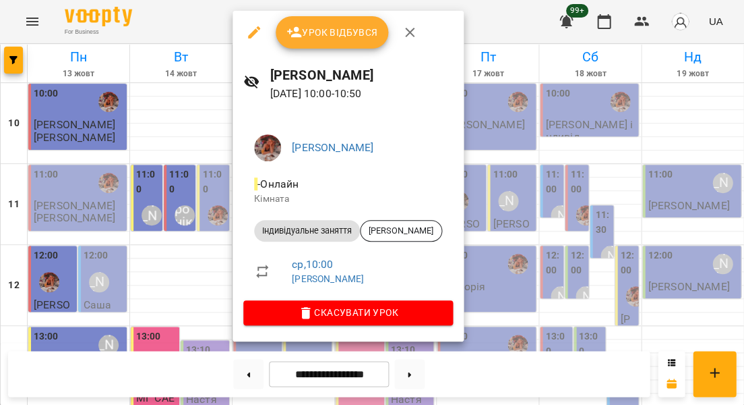
click at [326, 40] on button "Урок відбувся" at bounding box center [332, 32] width 113 height 32
click at [345, 32] on span "Урок відбувся" at bounding box center [333, 32] width 92 height 16
click at [351, 37] on span "Урок відбувся" at bounding box center [333, 32] width 92 height 16
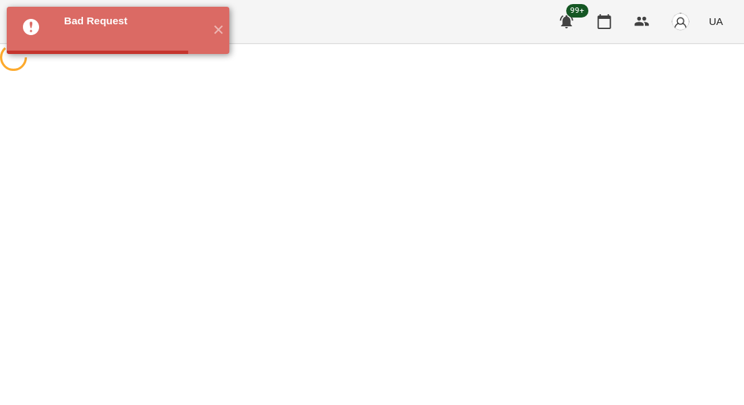
click at [186, 74] on div at bounding box center [372, 59] width 744 height 30
click at [218, 23] on button "✕" at bounding box center [218, 30] width 22 height 47
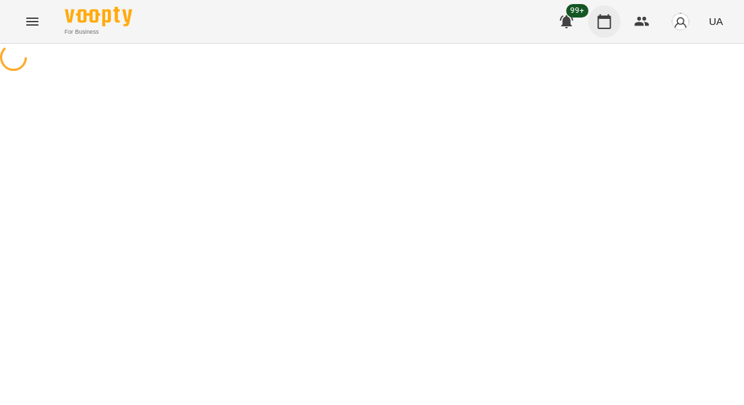
click at [611, 24] on icon "button" at bounding box center [604, 21] width 16 height 16
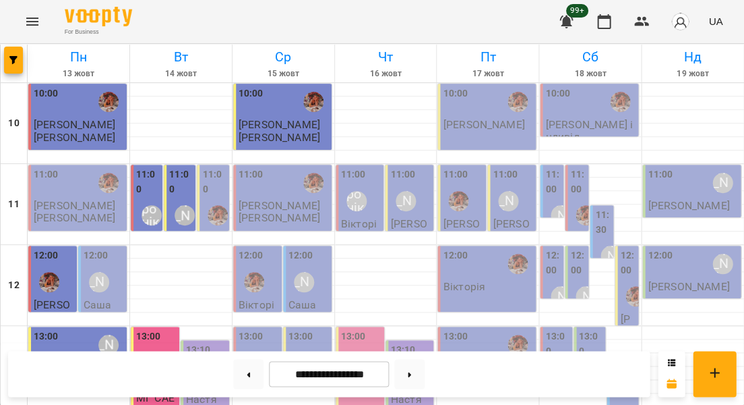
click at [268, 132] on p "[PERSON_NAME]" at bounding box center [280, 136] width 82 height 11
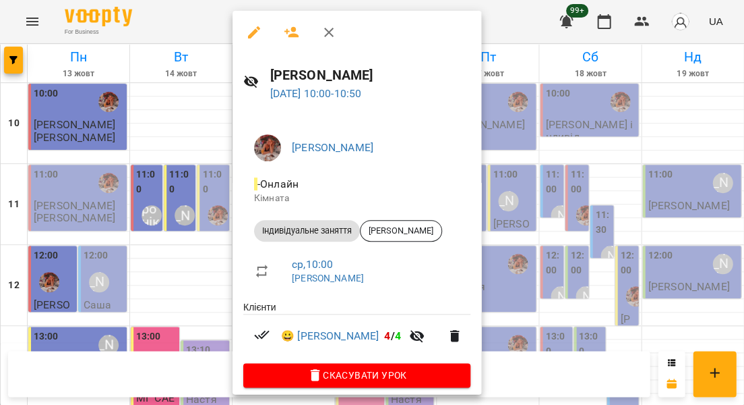
click at [172, 162] on div at bounding box center [372, 202] width 744 height 405
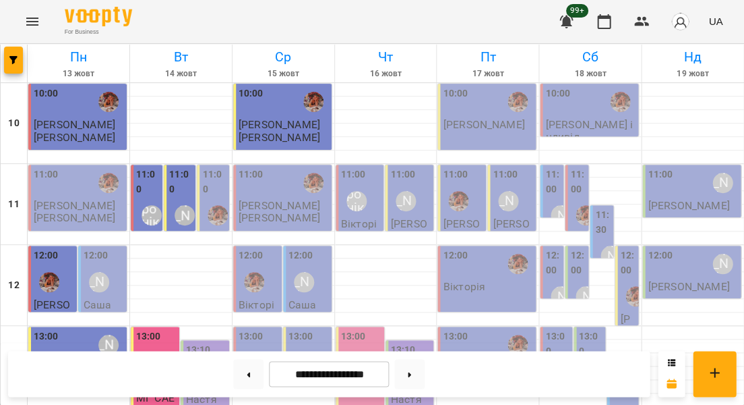
scroll to position [289, 0]
click at [243, 376] on button at bounding box center [248, 374] width 30 height 30
type input "**********"
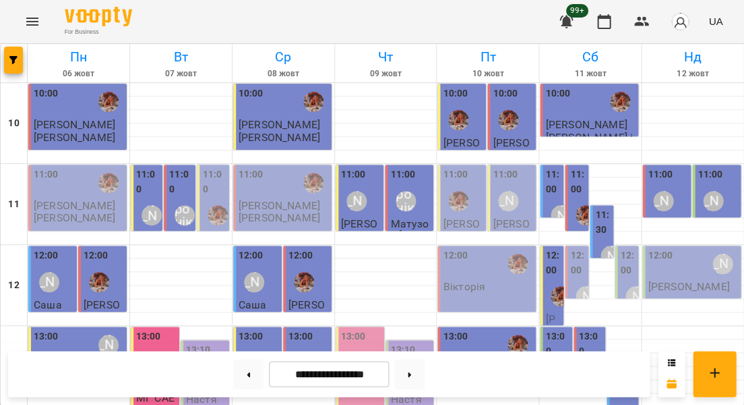
scroll to position [393, 0]
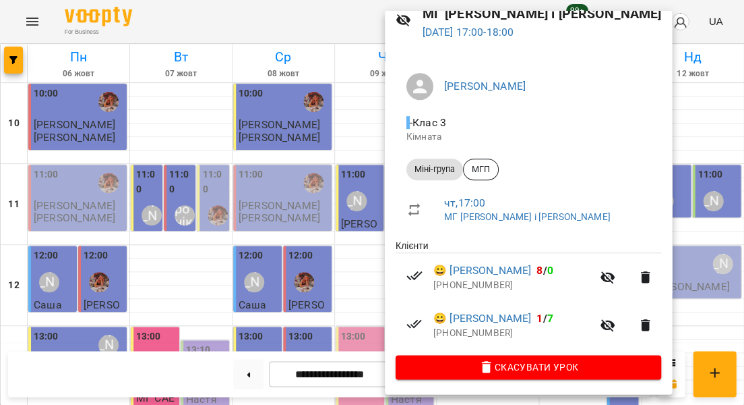
scroll to position [59, 0]
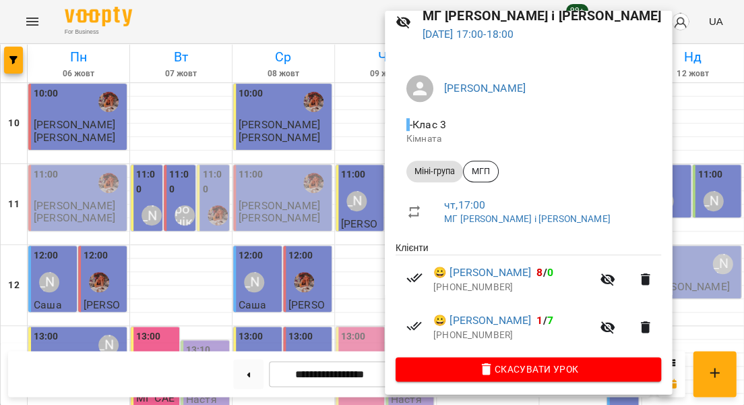
click at [360, 272] on div at bounding box center [372, 202] width 744 height 405
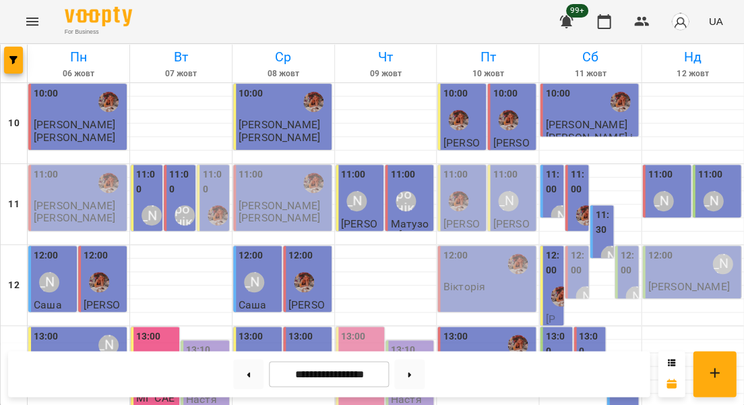
scroll to position [465, 0]
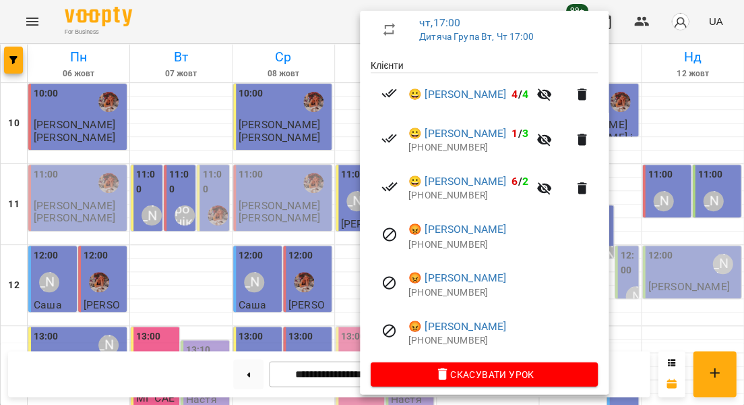
scroll to position [241, 0]
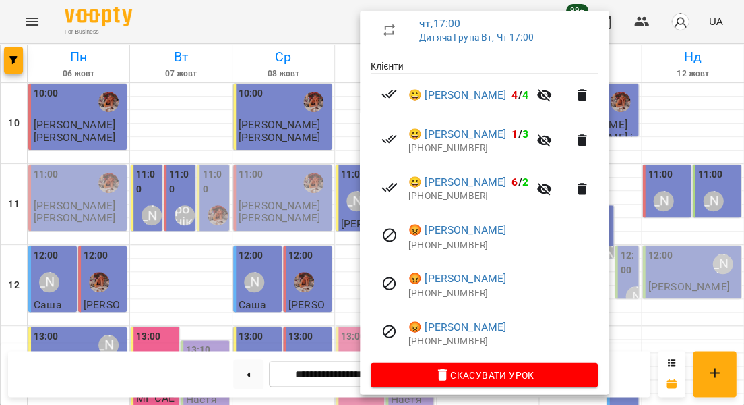
click at [173, 206] on div at bounding box center [372, 202] width 744 height 405
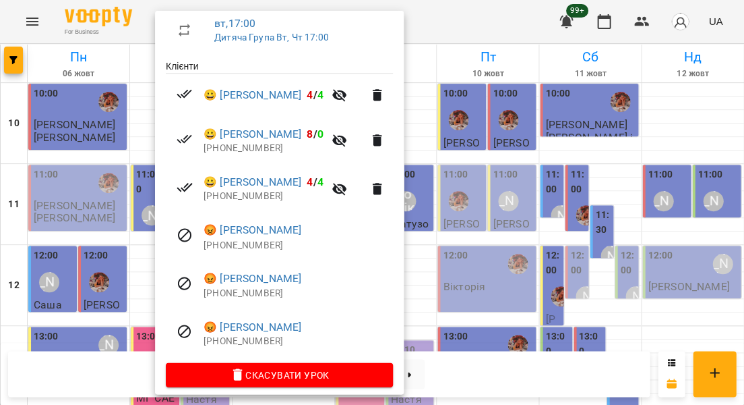
click at [506, 200] on div at bounding box center [372, 202] width 744 height 405
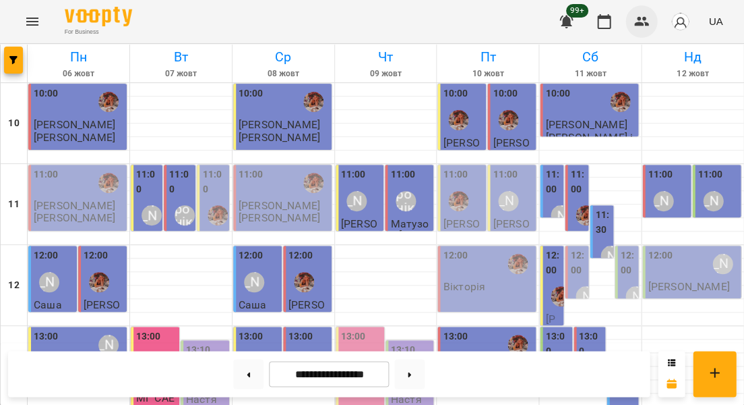
click at [638, 24] on icon "button" at bounding box center [641, 21] width 15 height 9
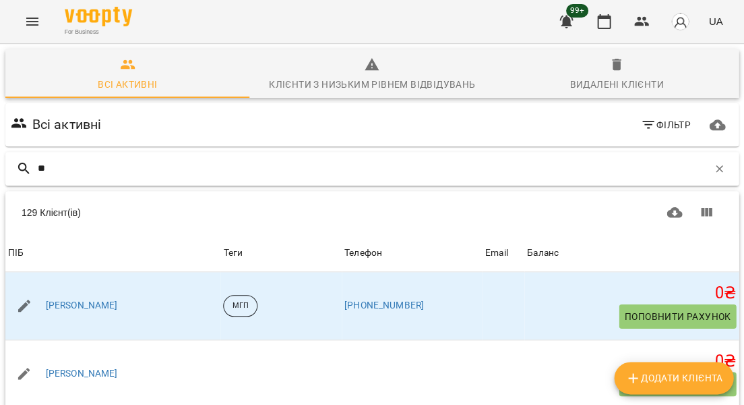
type input "***"
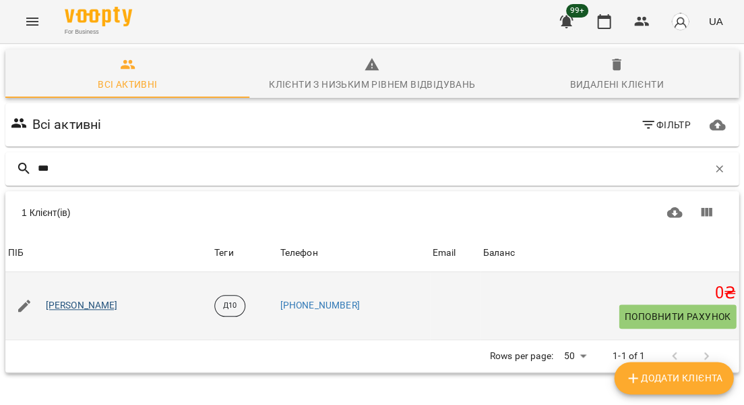
click at [90, 300] on link "[PERSON_NAME]" at bounding box center [82, 305] width 72 height 13
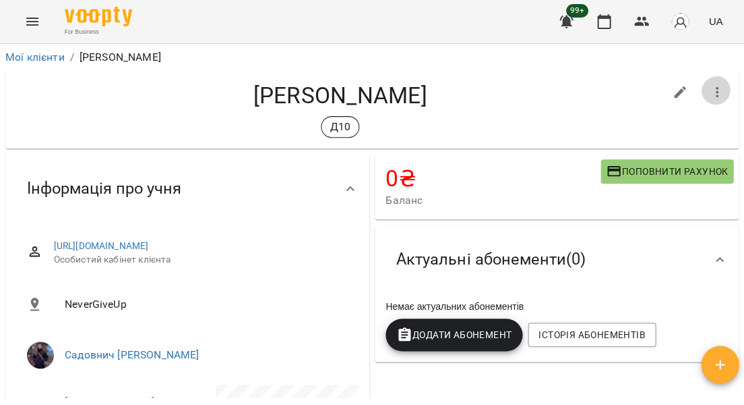
click at [720, 89] on icon "button" at bounding box center [717, 92] width 16 height 16
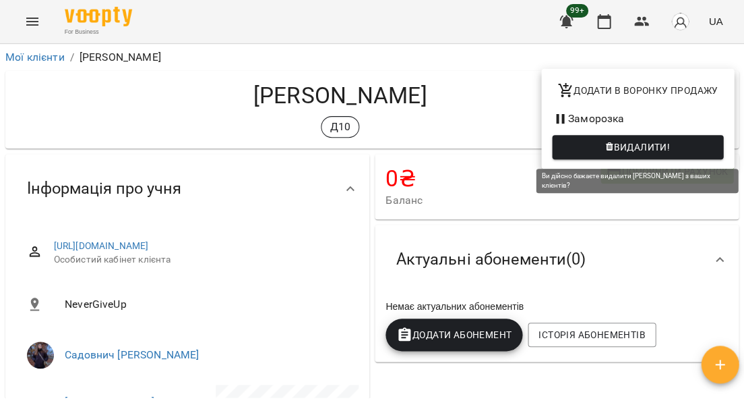
click at [644, 145] on span "Видалити!" at bounding box center [642, 147] width 57 height 16
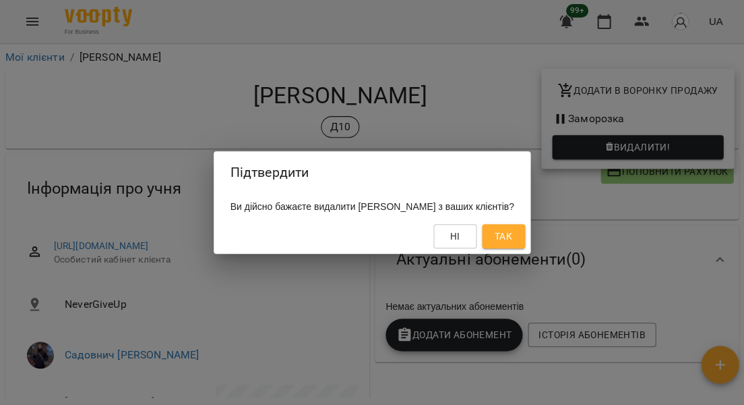
click at [513, 232] on span "Так" at bounding box center [504, 236] width 22 height 16
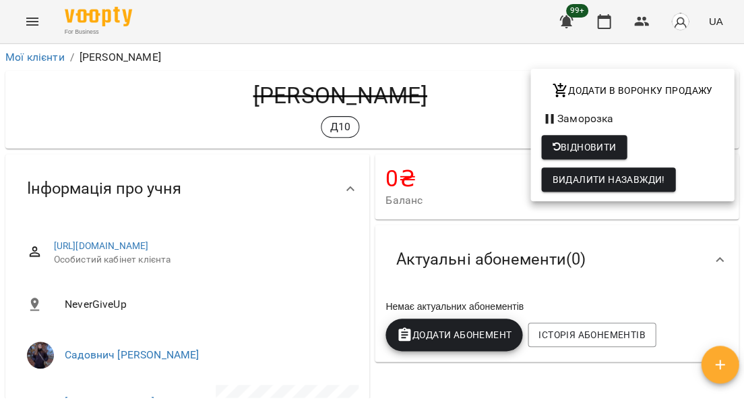
click at [511, 109] on div at bounding box center [372, 202] width 744 height 405
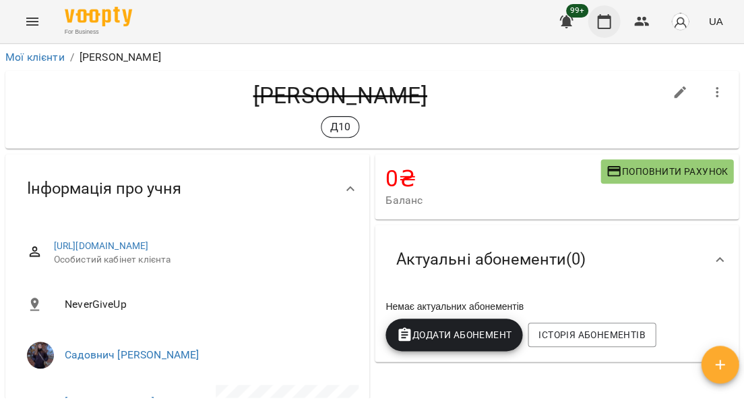
click at [619, 22] on button "button" at bounding box center [604, 21] width 32 height 32
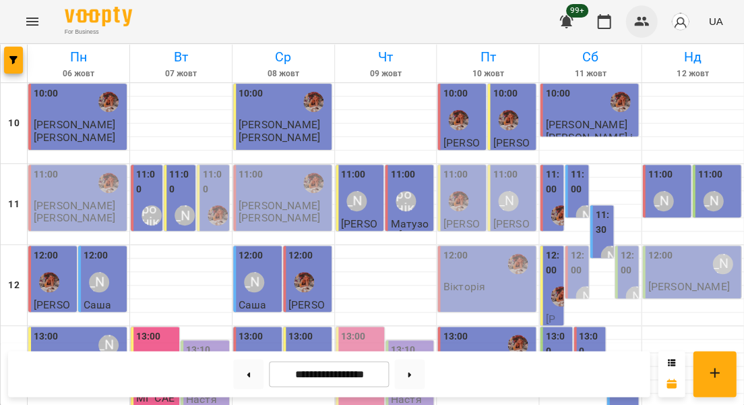
click at [642, 22] on icon "button" at bounding box center [642, 21] width 16 height 16
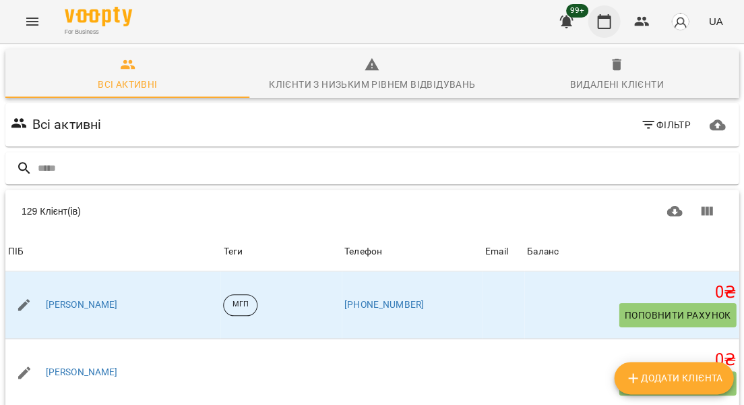
click at [612, 23] on icon "button" at bounding box center [604, 21] width 16 height 16
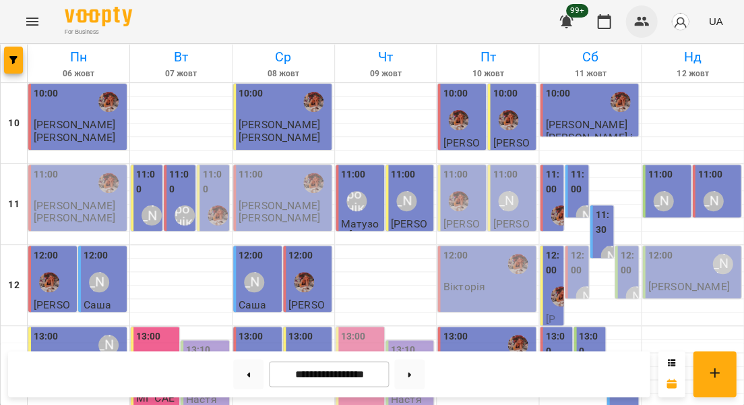
click at [647, 21] on icon "button" at bounding box center [642, 21] width 16 height 16
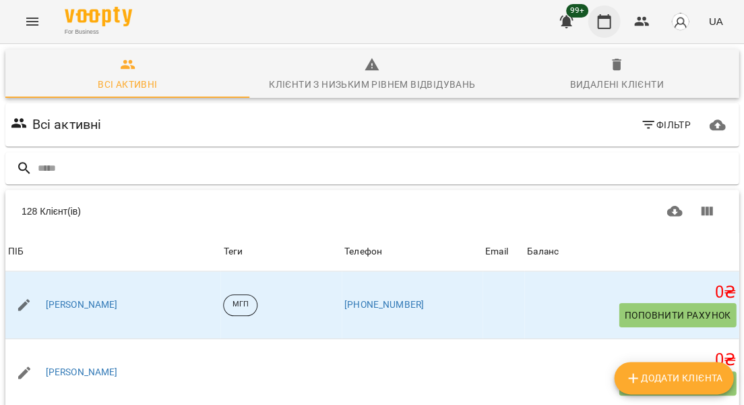
click at [608, 27] on icon "button" at bounding box center [603, 21] width 13 height 15
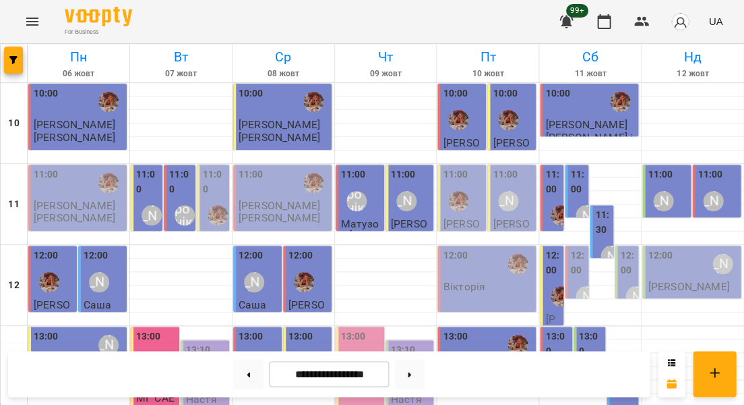
scroll to position [1, 0]
click at [651, 16] on button "button" at bounding box center [642, 21] width 32 height 32
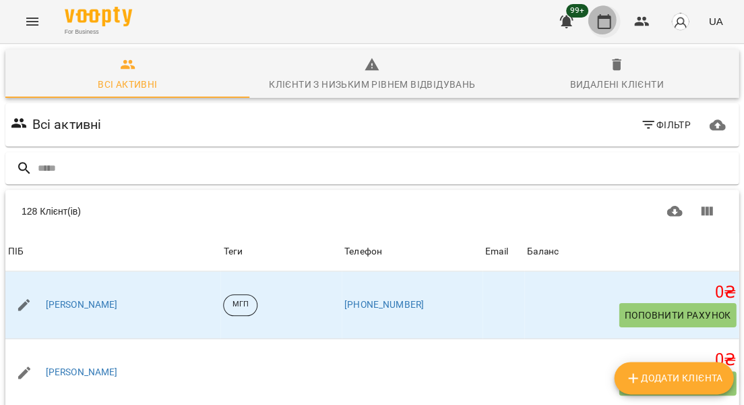
click at [617, 24] on button "button" at bounding box center [604, 21] width 32 height 32
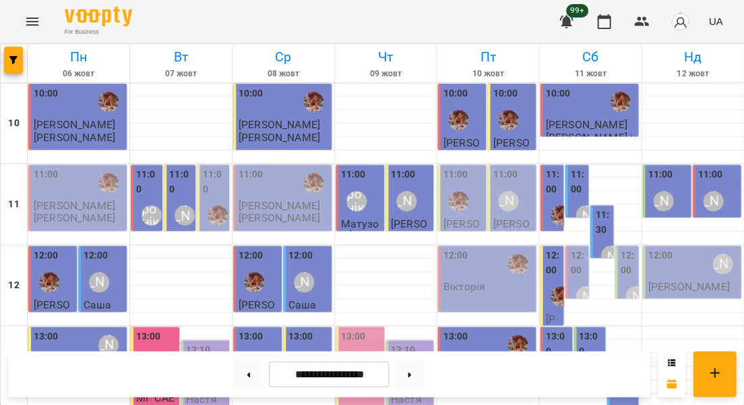
click at [574, 102] on div "10:00" at bounding box center [590, 101] width 90 height 31
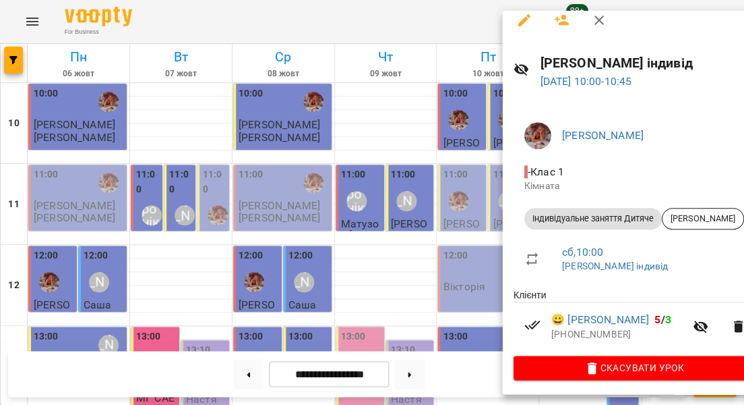
scroll to position [11, 0]
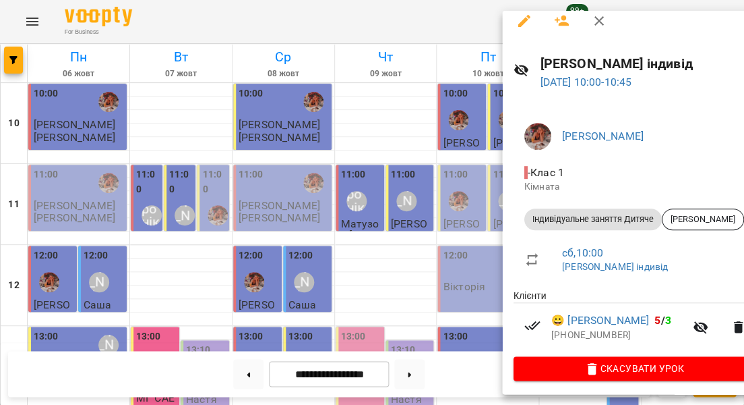
click at [450, 199] on div at bounding box center [372, 202] width 744 height 405
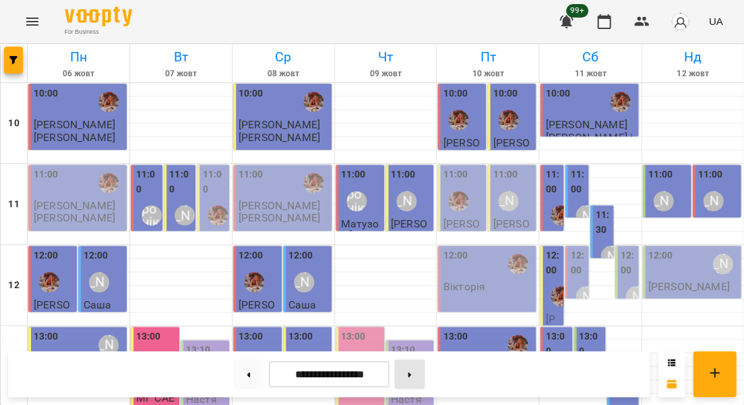
click at [408, 369] on button at bounding box center [409, 374] width 30 height 30
type input "**********"
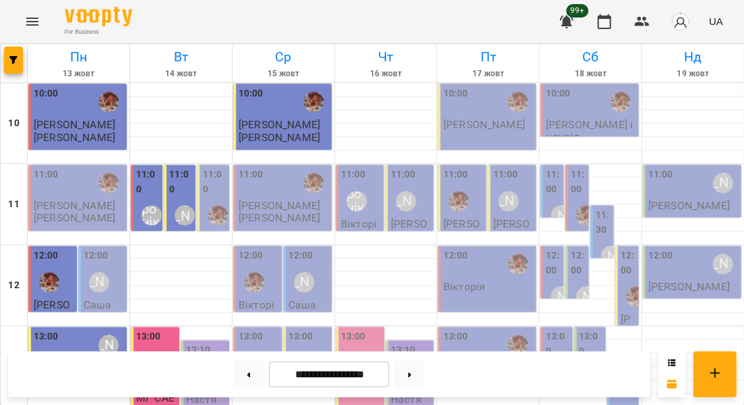
scroll to position [473, 0]
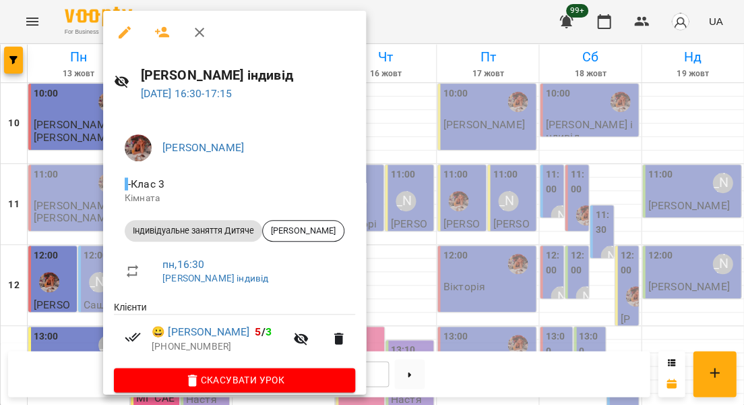
click at [69, 229] on div at bounding box center [372, 202] width 744 height 405
